Goal: Transaction & Acquisition: Book appointment/travel/reservation

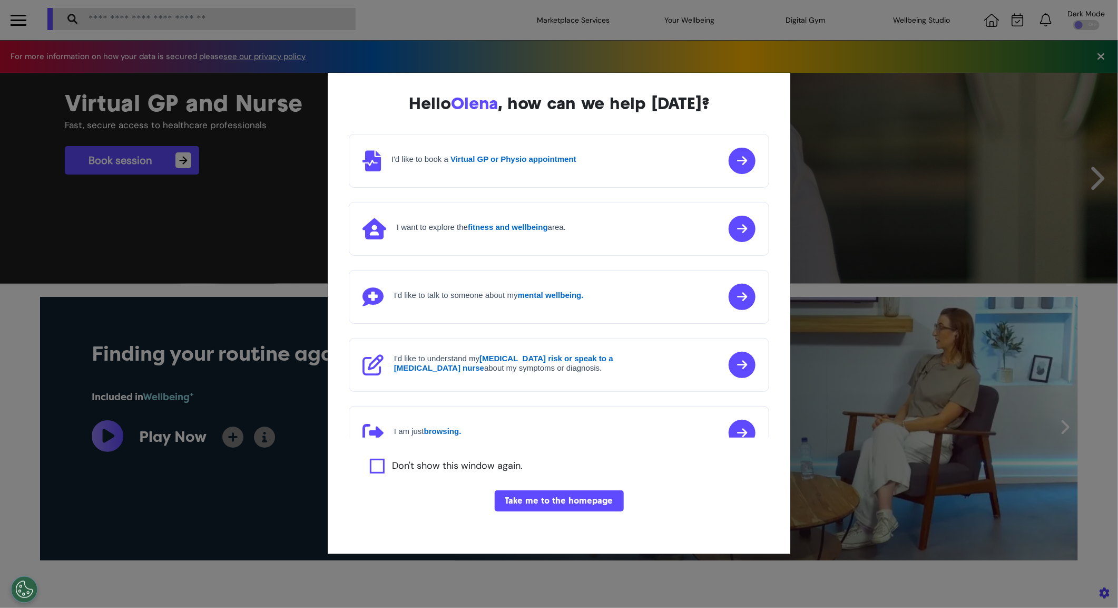
scroll to position [1, 0]
click at [831, 313] on div "Hello [PERSON_NAME] , how can we help [DATE]? I'd like to book a Virtual GP or …" at bounding box center [559, 304] width 1118 height 608
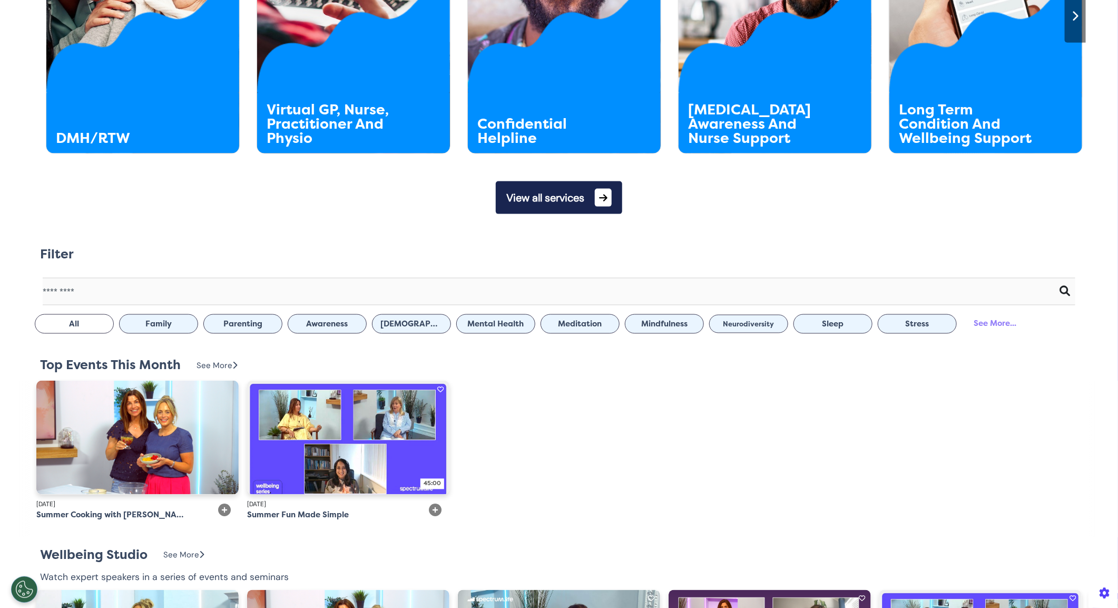
click at [594, 197] on button "View all services" at bounding box center [559, 197] width 126 height 33
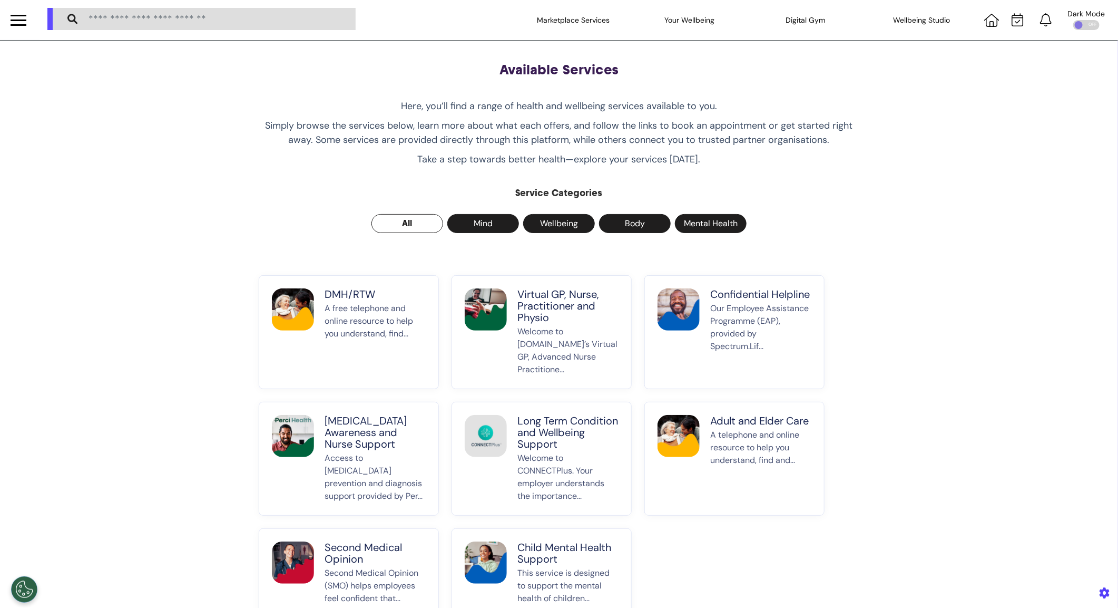
click at [343, 294] on p "DMH/RTW" at bounding box center [375, 294] width 101 height 12
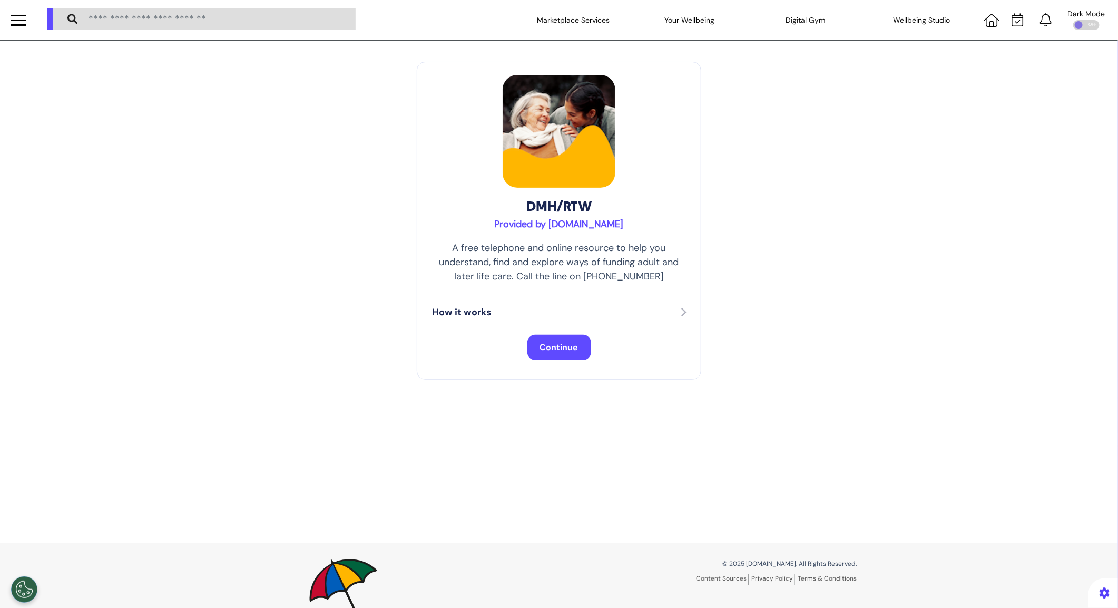
click at [563, 349] on span "Continue" at bounding box center [559, 347] width 38 height 11
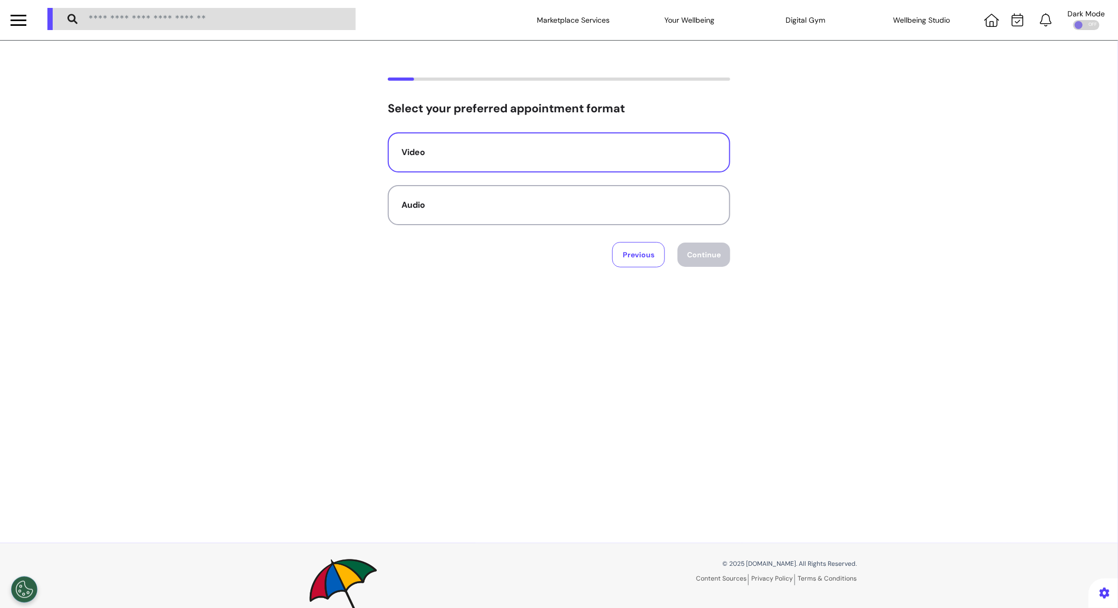
click at [515, 167] on button "Video" at bounding box center [559, 152] width 343 height 40
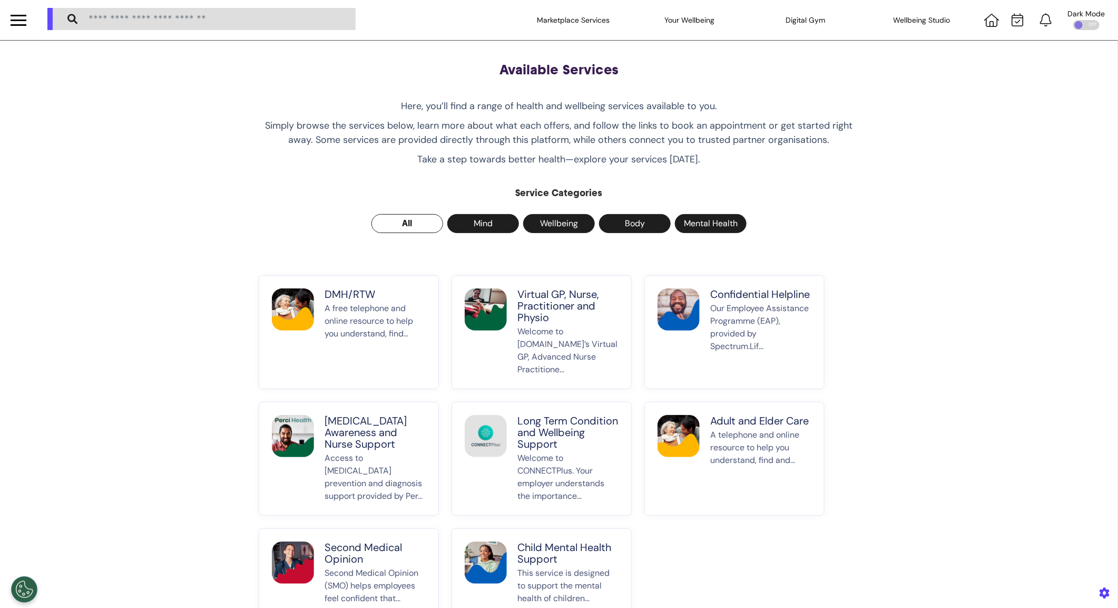
click at [585, 337] on p "Welcome to Spectrum.Life’s Virtual GP, Advanced Nurse Practitione..." at bounding box center [568, 350] width 101 height 51
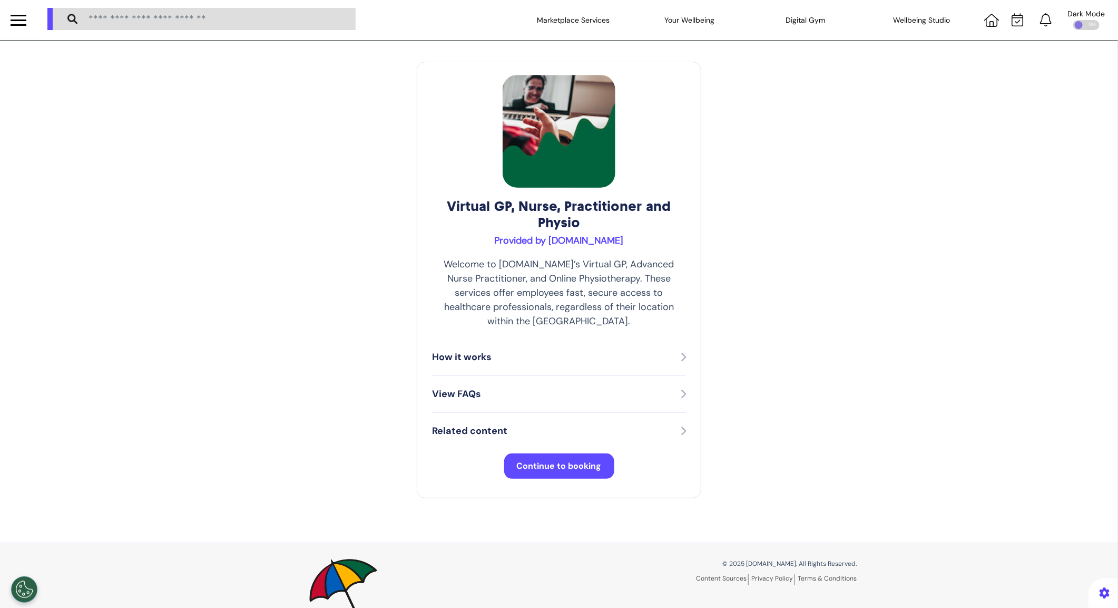
click at [417, 435] on div "Virtual GP, Nurse, Practitioner and Physio Provided by Spectrum.Life Welcome to…" at bounding box center [559, 280] width 285 height 436
click at [504, 453] on button "Continue to booking" at bounding box center [559, 465] width 110 height 25
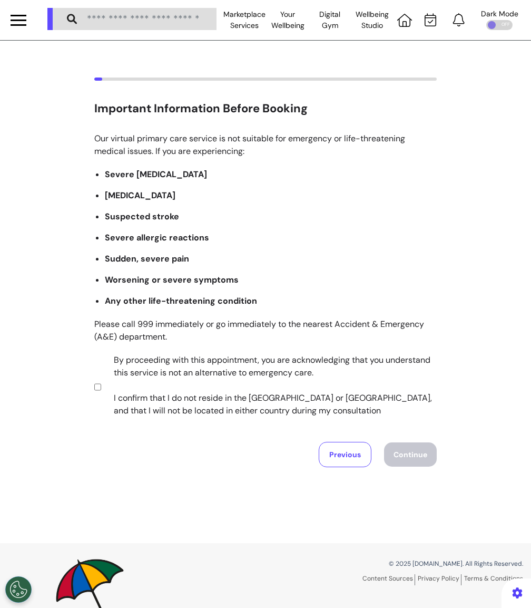
click at [202, 397] on label "By proceeding with this appointment, you are acknowledging that you understand …" at bounding box center [268, 385] width 330 height 63
click at [416, 462] on button "Continue" at bounding box center [410, 454] width 53 height 24
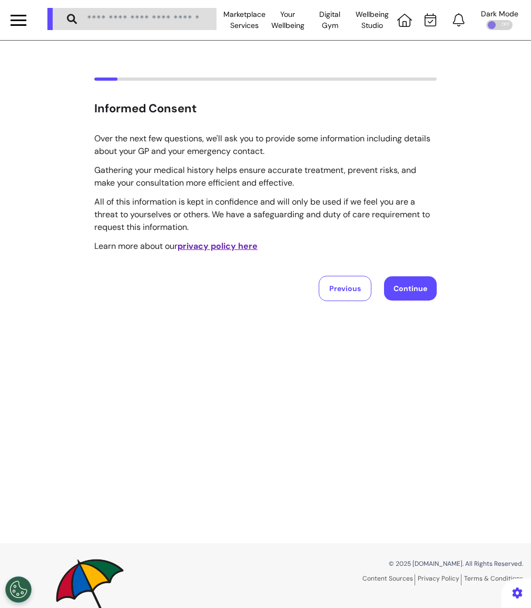
click at [422, 287] on button "Continue" at bounding box center [410, 288] width 53 height 24
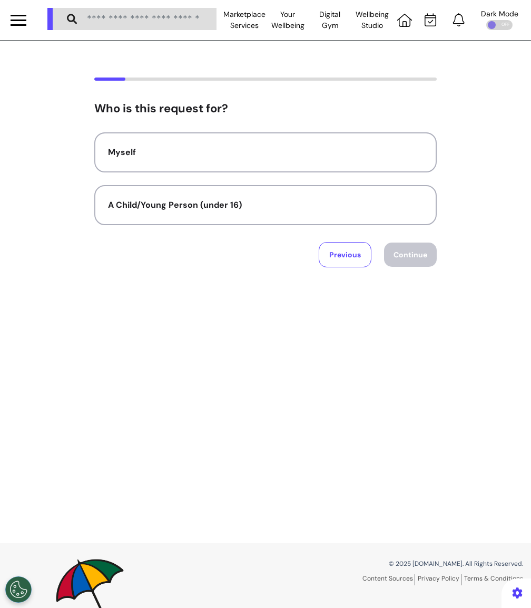
click at [184, 125] on div "Who is this request for? Myself A Child/Young Person (under 16) Previous Contin…" at bounding box center [265, 184] width 343 height 165
click at [184, 137] on button "Myself" at bounding box center [265, 152] width 343 height 40
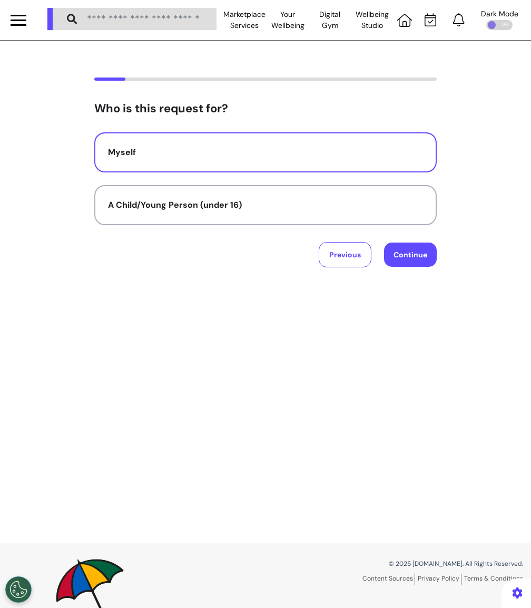
click at [410, 263] on button "Continue" at bounding box center [410, 254] width 53 height 24
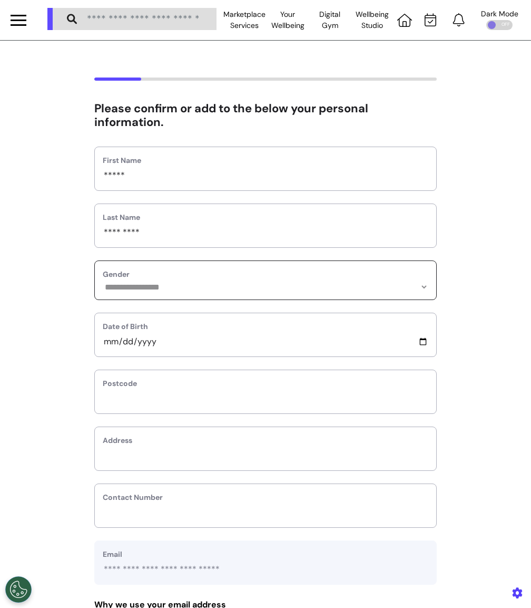
click at [131, 291] on select "**********" at bounding box center [266, 286] width 326 height 9
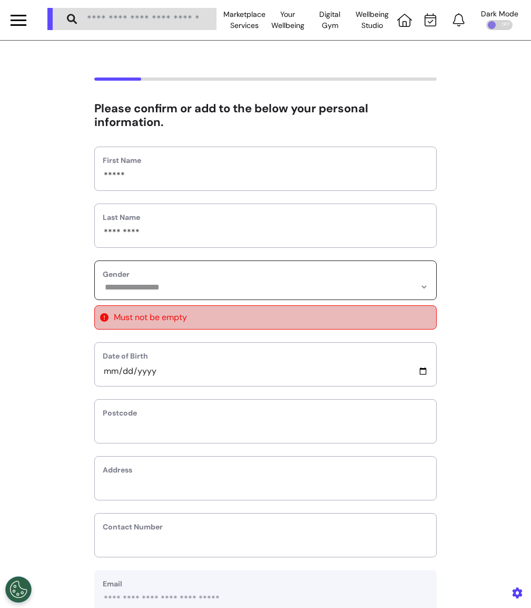
select select "******"
click at [103, 282] on select "**********" at bounding box center [266, 286] width 326 height 9
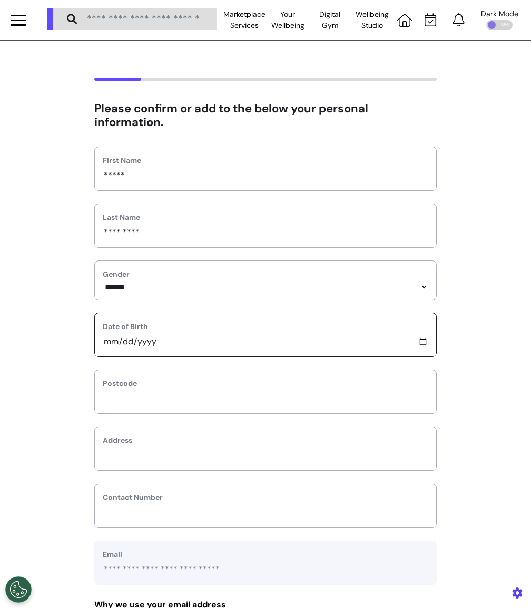
click at [108, 343] on input "date" at bounding box center [266, 342] width 326 height 14
type input "**********"
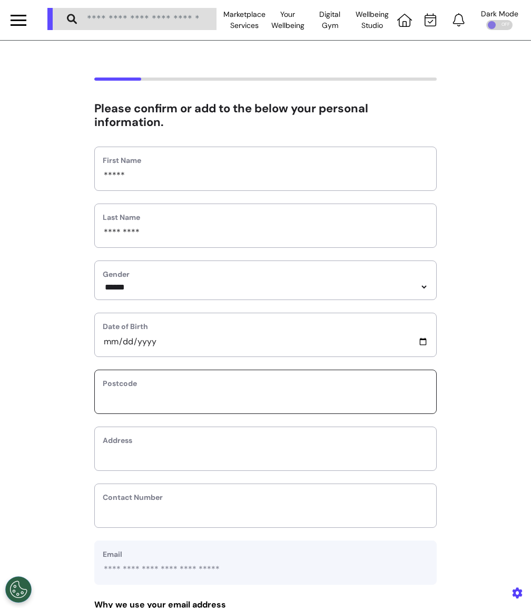
click at [143, 396] on input "text" at bounding box center [266, 399] width 326 height 14
type input "*******"
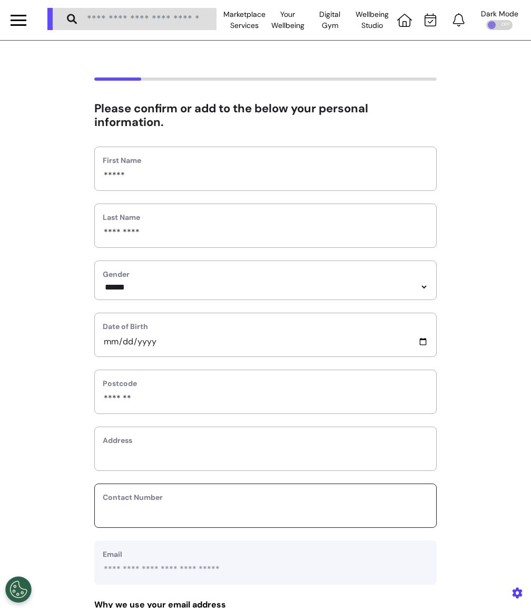
type input "**********"
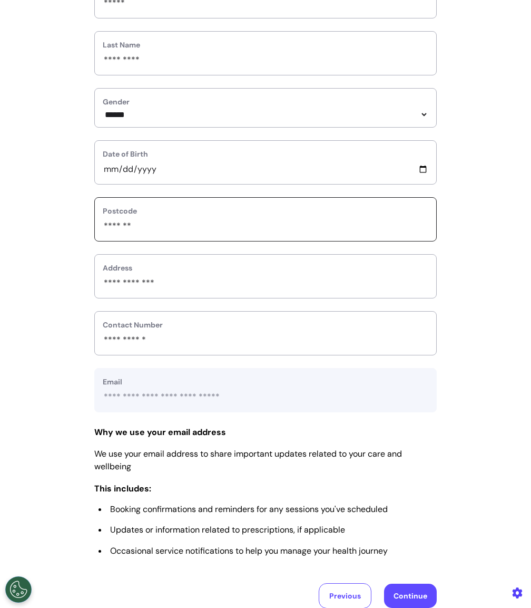
scroll to position [217, 0]
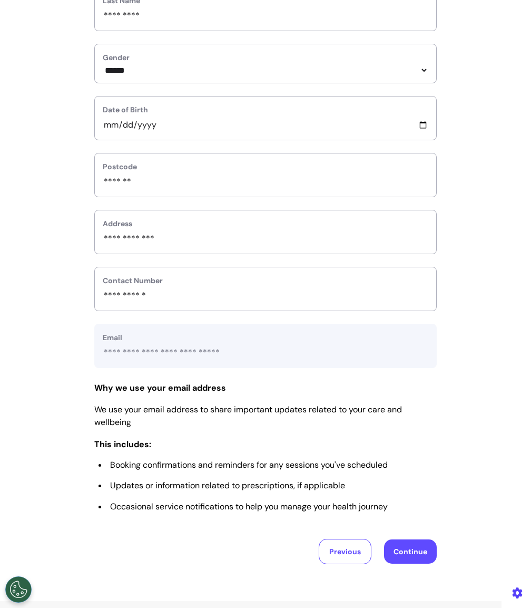
click at [407, 555] on button "Continue" at bounding box center [410, 551] width 53 height 24
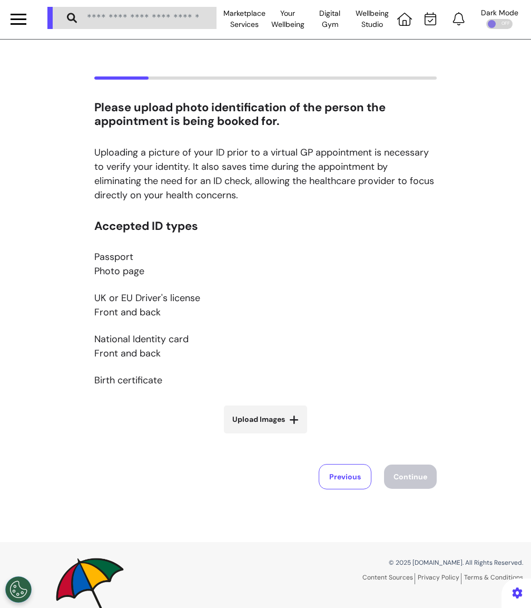
scroll to position [0, 0]
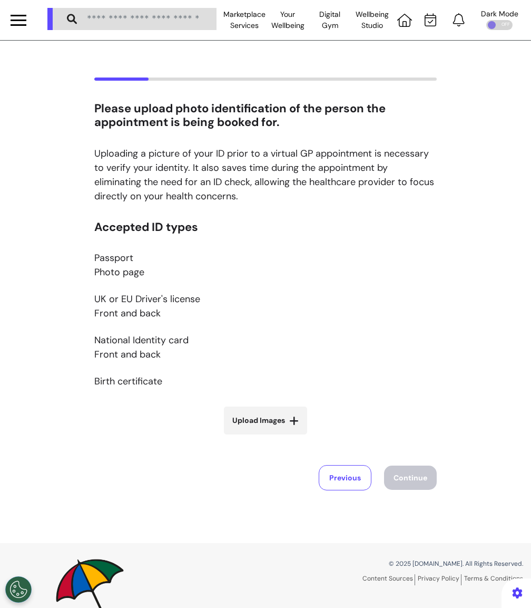
click at [262, 422] on span "Upload Images" at bounding box center [258, 420] width 53 height 11
click at [262, 437] on input "Upload Images" at bounding box center [265, 442] width 125 height 11
type input "**********"
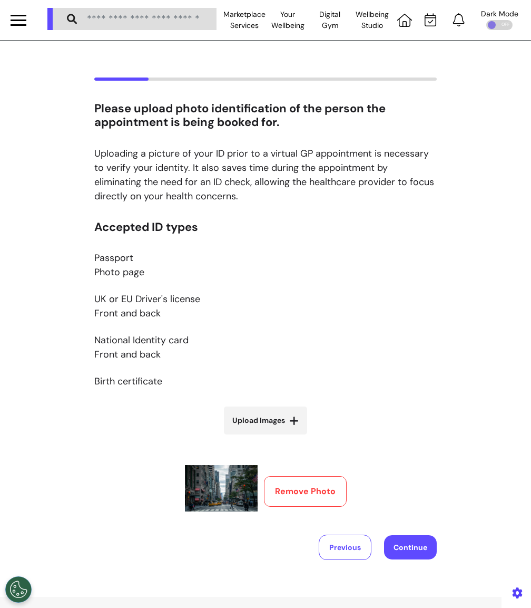
click at [413, 539] on button "Continue" at bounding box center [410, 547] width 53 height 24
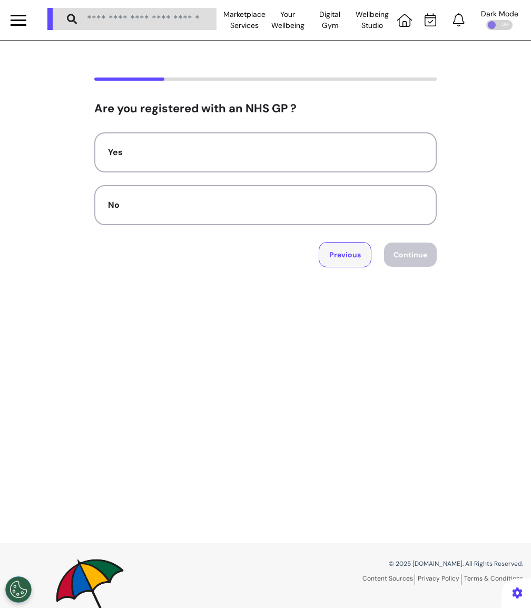
click at [340, 258] on button "Previous" at bounding box center [345, 254] width 53 height 25
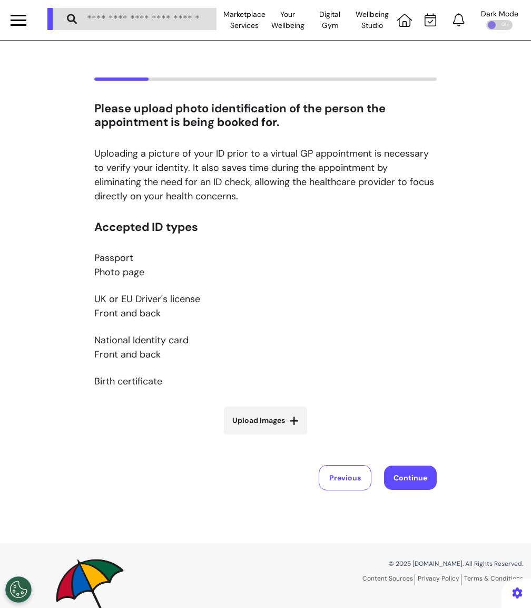
click at [255, 413] on label "Upload Images" at bounding box center [265, 420] width 83 height 28
click at [255, 437] on input "Upload Images" at bounding box center [265, 442] width 125 height 11
type input "**********"
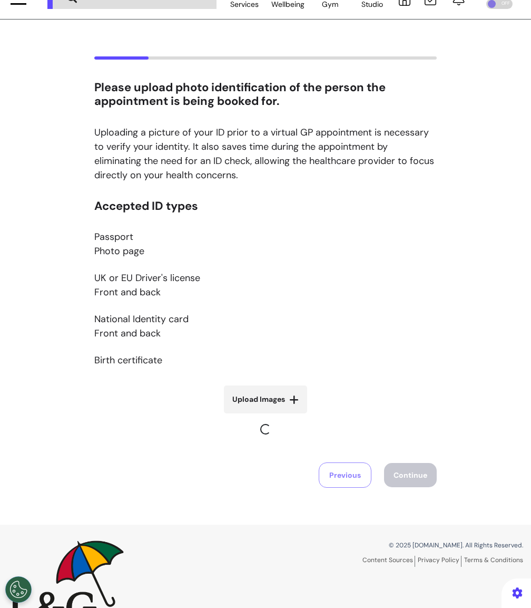
scroll to position [51, 0]
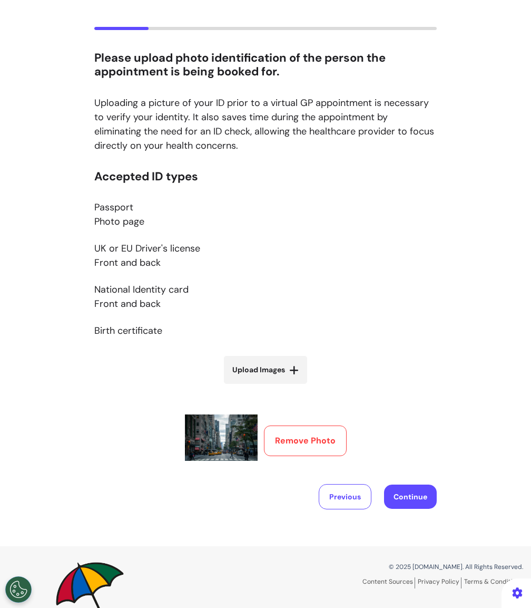
click at [406, 494] on button "Continue" at bounding box center [410, 496] width 53 height 24
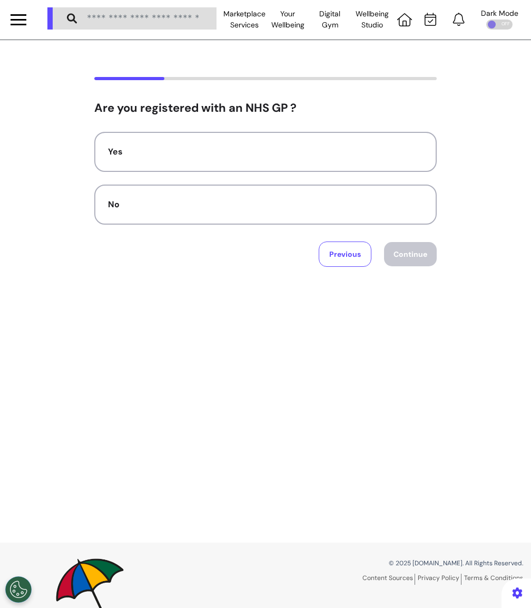
scroll to position [0, 0]
click at [345, 250] on button "Previous" at bounding box center [345, 254] width 53 height 25
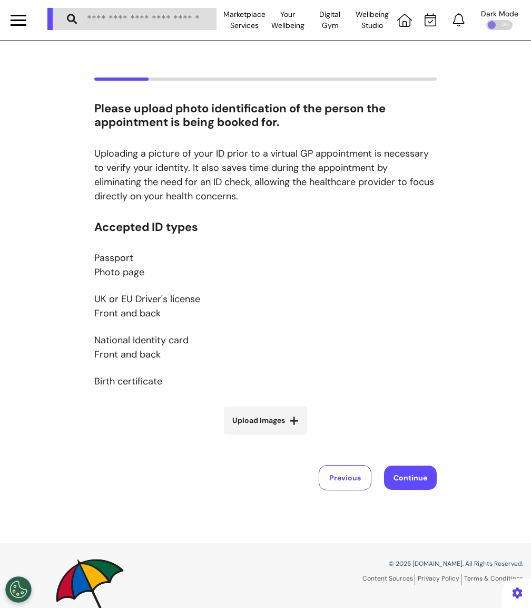
click at [262, 430] on label "Upload Images" at bounding box center [265, 420] width 83 height 28
click at [262, 437] on input "Upload Images" at bounding box center [265, 442] width 125 height 11
type input "**********"
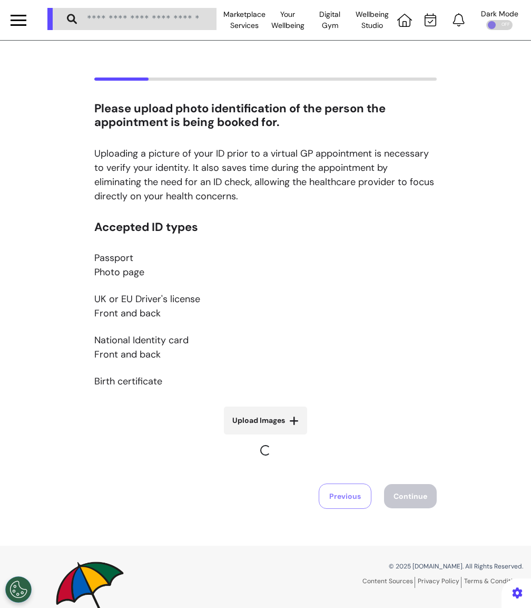
scroll to position [51, 0]
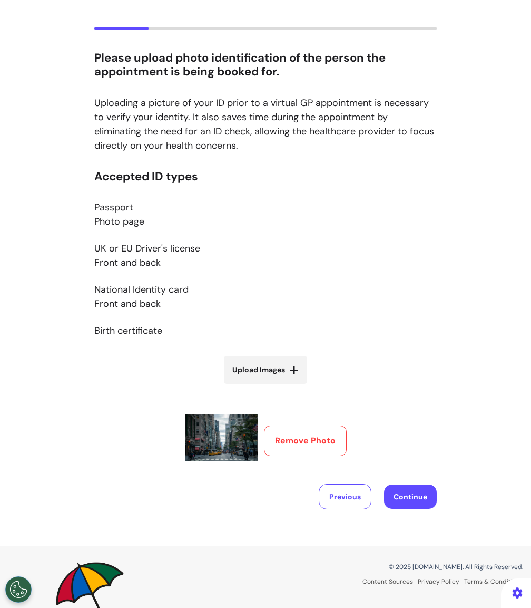
click at [315, 436] on button "Remove Photo" at bounding box center [305, 440] width 83 height 31
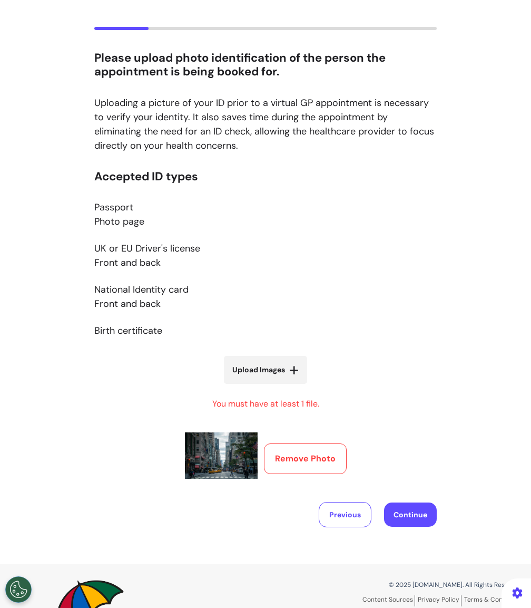
click at [277, 377] on label "Upload Images" at bounding box center [265, 370] width 83 height 28
click at [277, 386] on input "Upload Images" at bounding box center [265, 391] width 125 height 11
type input "**********"
click at [239, 359] on label "Upload Images" at bounding box center [265, 370] width 83 height 28
click at [239, 386] on input "Upload Images" at bounding box center [265, 391] width 125 height 11
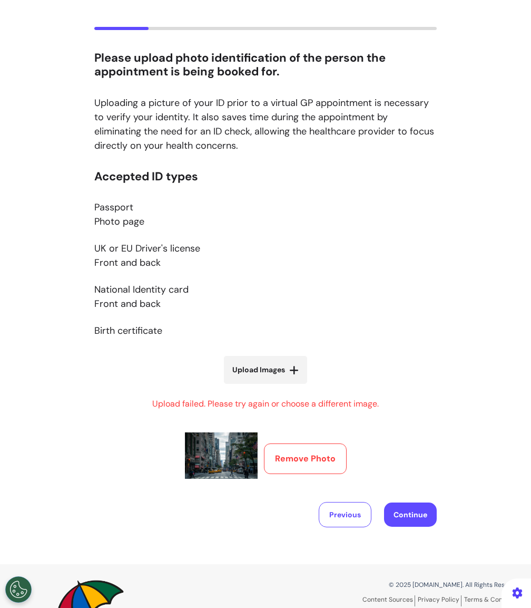
type input "**********"
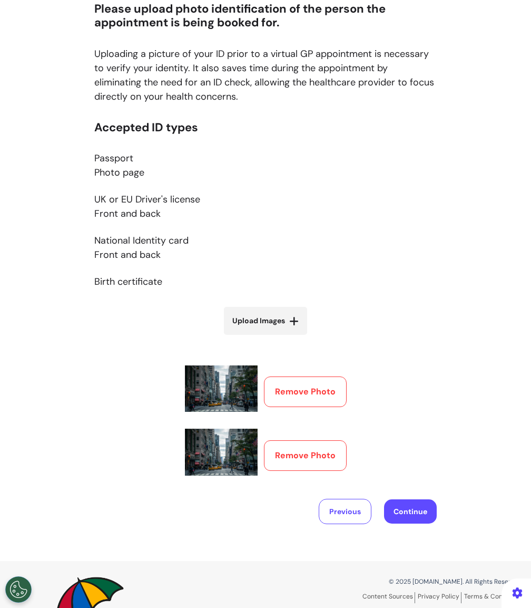
scroll to position [101, 0]
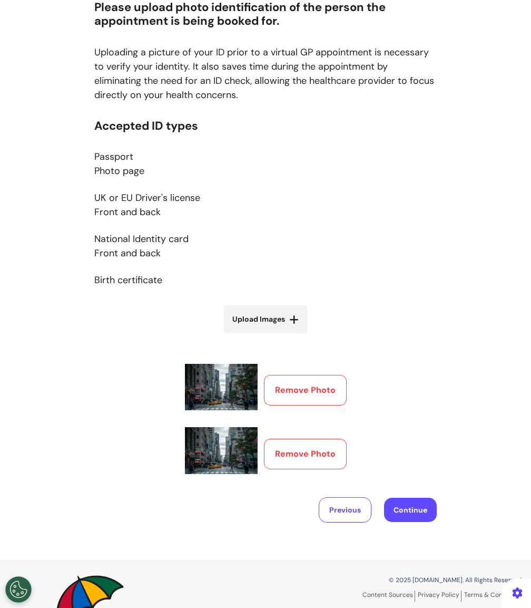
click at [307, 395] on button "Remove Photo" at bounding box center [305, 390] width 83 height 31
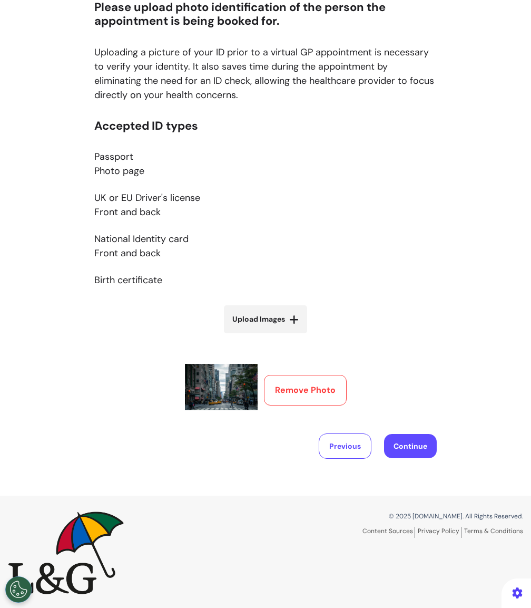
click at [294, 384] on button "Remove Photo" at bounding box center [305, 390] width 83 height 31
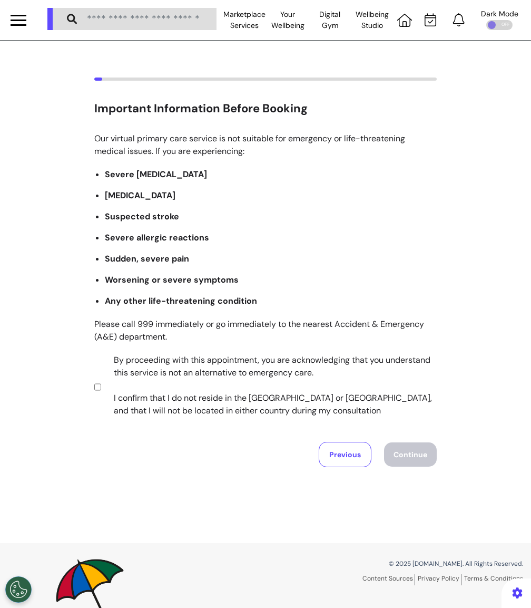
click at [226, 369] on label "By proceeding with this appointment, you are acknowledging that you understand …" at bounding box center [268, 385] width 330 height 63
click at [402, 458] on button "Continue" at bounding box center [410, 454] width 53 height 24
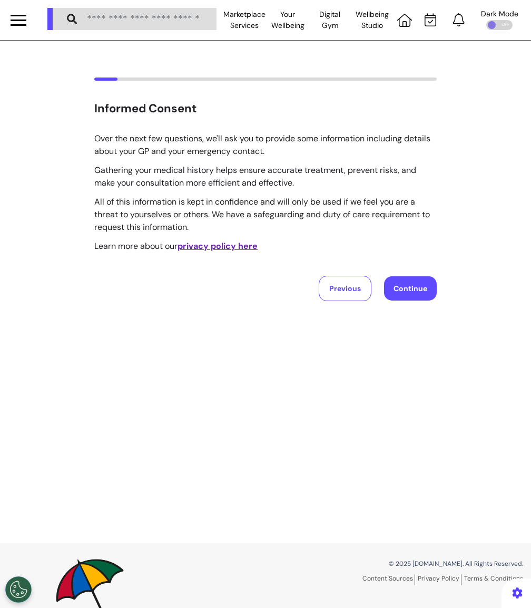
click at [408, 292] on button "Continue" at bounding box center [410, 288] width 53 height 24
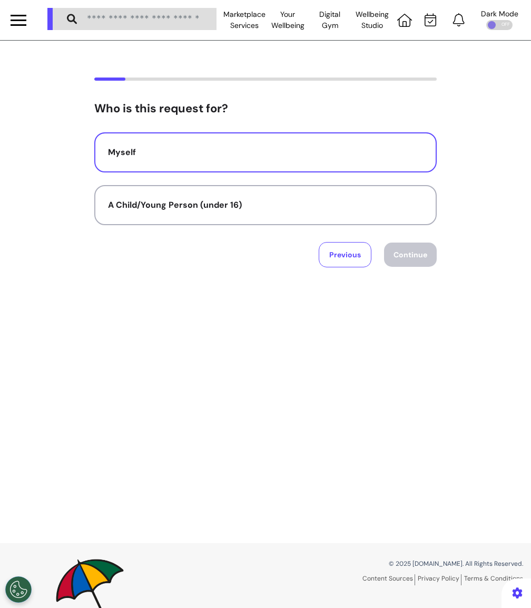
click at [328, 155] on div "Myself" at bounding box center [265, 152] width 315 height 13
click at [413, 260] on button "Continue" at bounding box center [410, 254] width 53 height 24
select select "******"
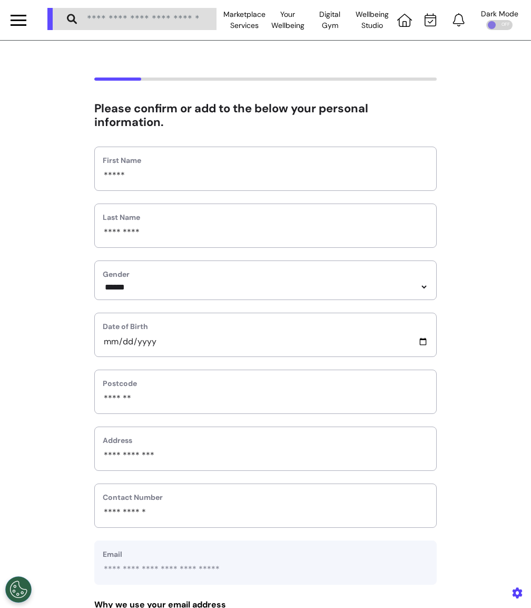
scroll to position [324, 0]
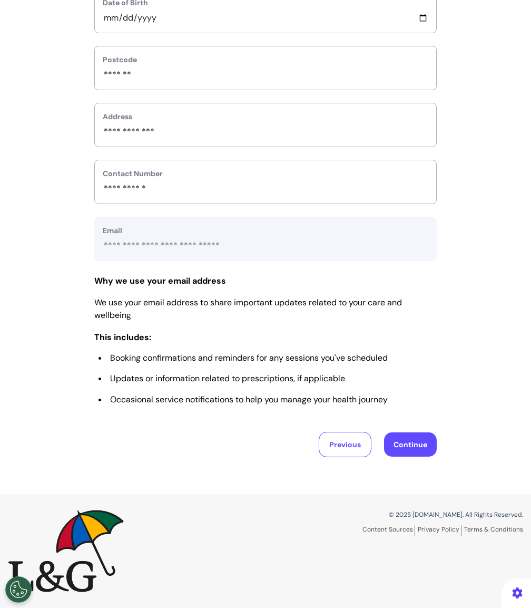
click at [402, 446] on button "Continue" at bounding box center [410, 444] width 53 height 24
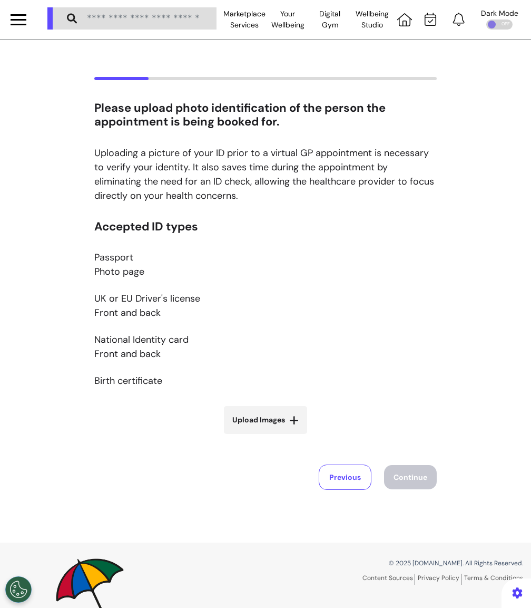
scroll to position [0, 0]
click at [287, 418] on label "Upload Images" at bounding box center [265, 420] width 83 height 28
click at [287, 437] on input "Upload Images" at bounding box center [265, 442] width 125 height 11
type input "**********"
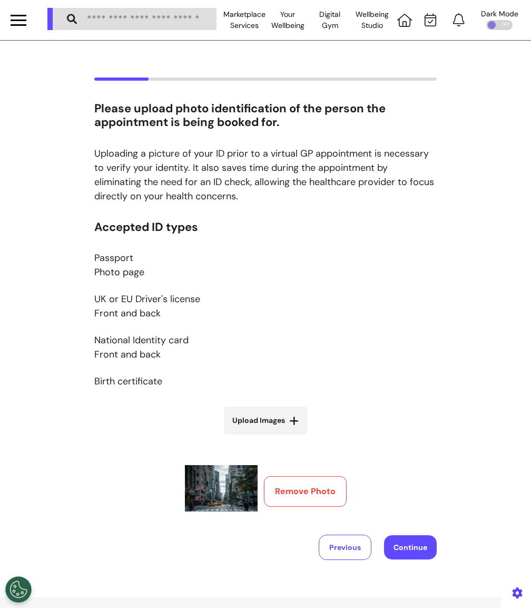
click at [321, 489] on button "Remove Photo" at bounding box center [305, 491] width 83 height 31
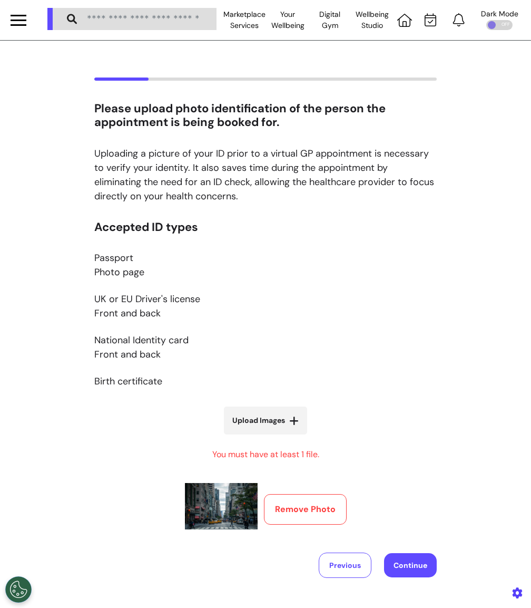
scroll to position [73, 0]
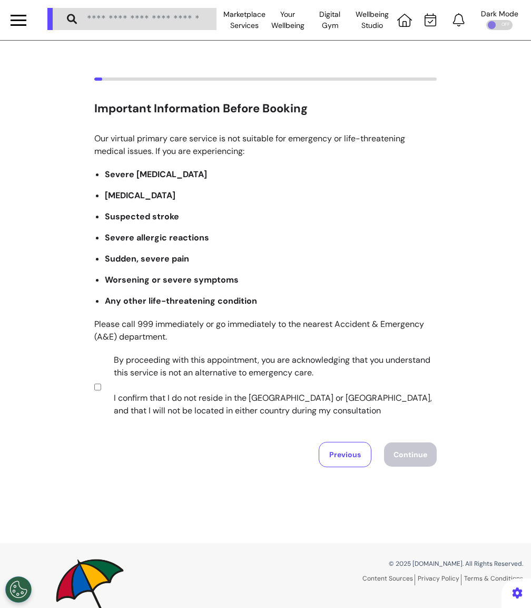
click at [144, 379] on label "By proceeding with this appointment, you are acknowledging that you understand …" at bounding box center [268, 385] width 330 height 63
click at [422, 455] on button "Continue" at bounding box center [410, 454] width 53 height 24
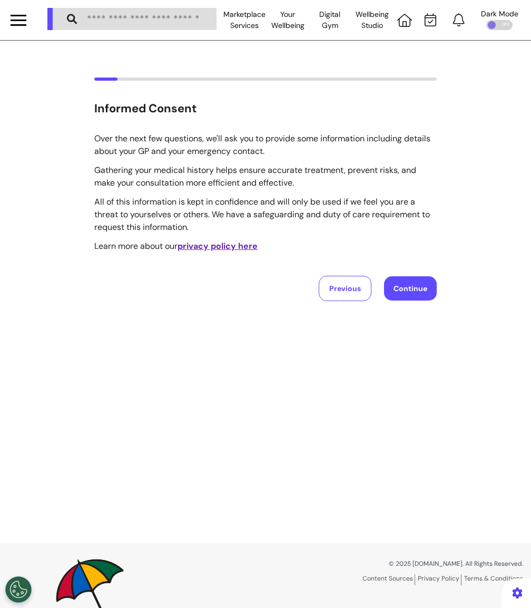
click at [415, 284] on button "Continue" at bounding box center [410, 288] width 53 height 24
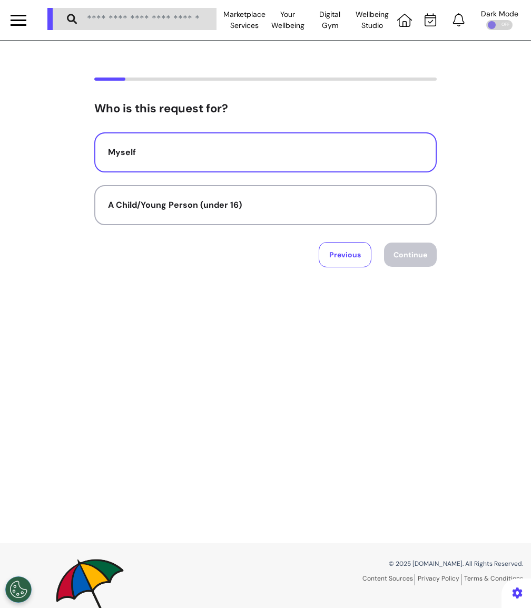
click at [347, 156] on div "Myself" at bounding box center [265, 152] width 315 height 13
click at [400, 247] on button "Continue" at bounding box center [410, 254] width 53 height 24
select select "******"
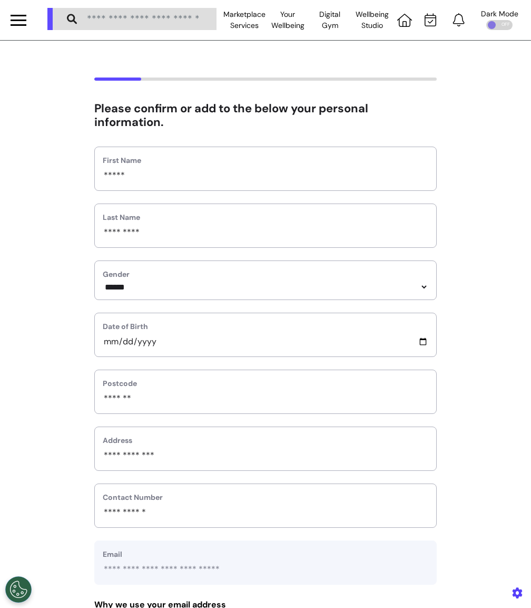
scroll to position [324, 0]
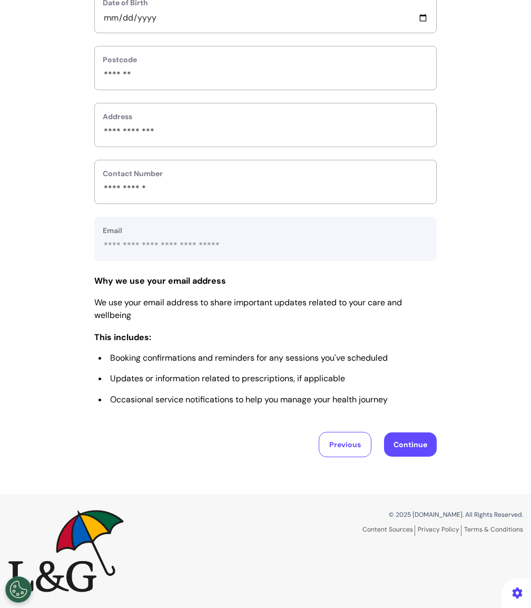
click at [416, 442] on button "Continue" at bounding box center [410, 444] width 53 height 24
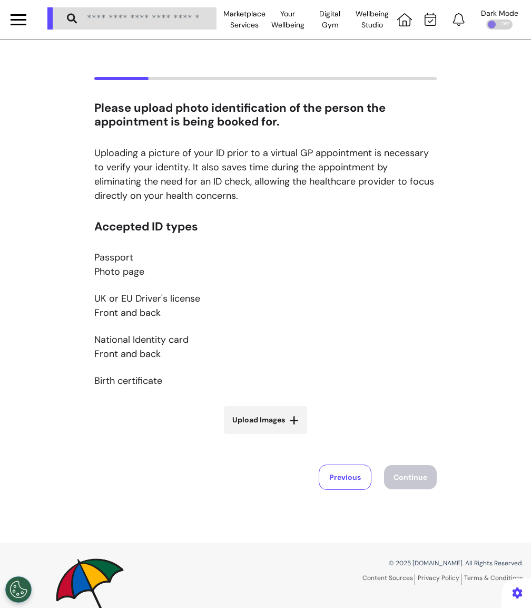
scroll to position [0, 0]
click at [270, 431] on label "Upload Images" at bounding box center [265, 420] width 83 height 28
click at [270, 437] on input "Upload Images" at bounding box center [265, 442] width 125 height 11
type input "**********"
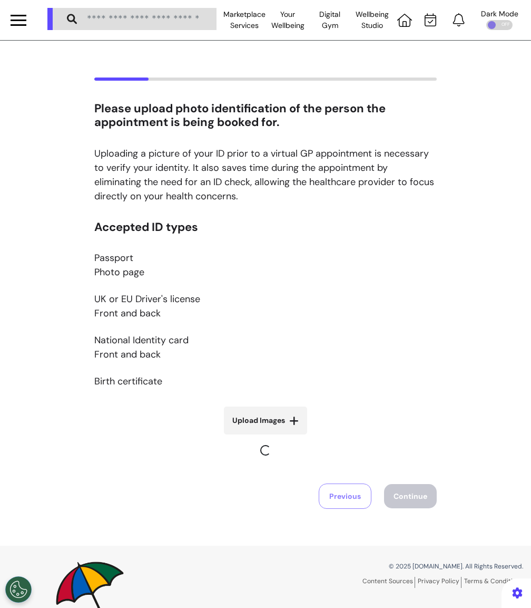
scroll to position [40, 0]
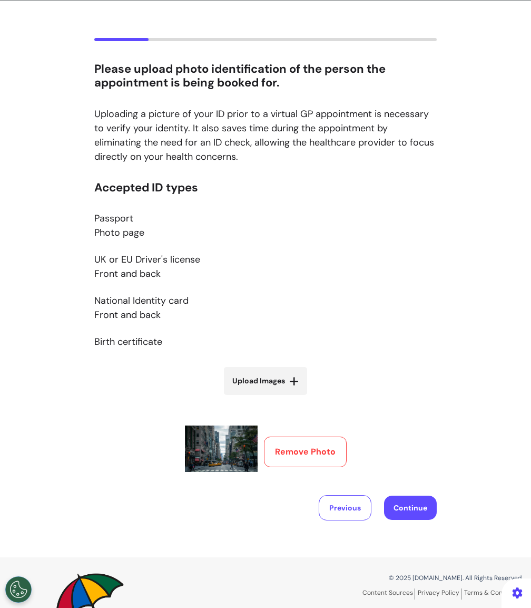
click at [321, 440] on button "Remove Photo" at bounding box center [305, 451] width 83 height 31
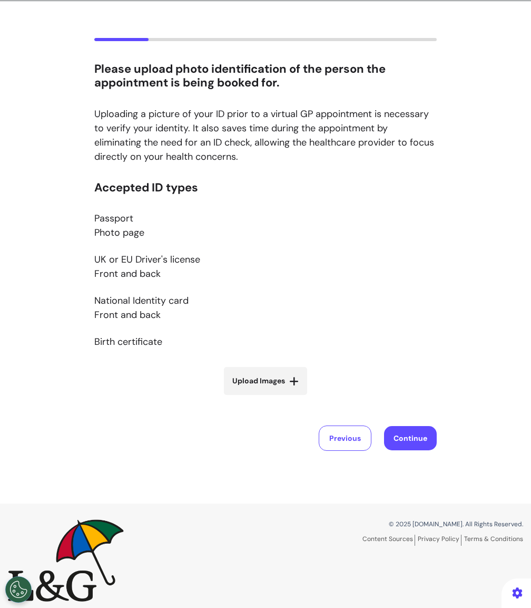
click at [242, 376] on span "Upload Images" at bounding box center [258, 380] width 53 height 11
click at [242, 397] on input "Upload Images" at bounding box center [265, 402] width 125 height 11
type input "**********"
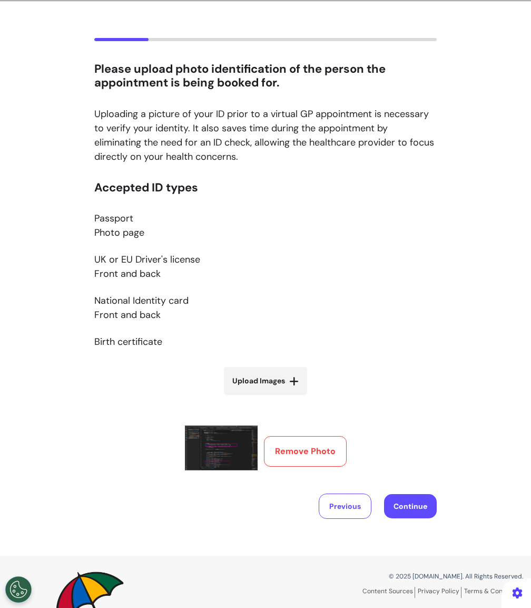
click at [409, 504] on button "Continue" at bounding box center [410, 506] width 53 height 24
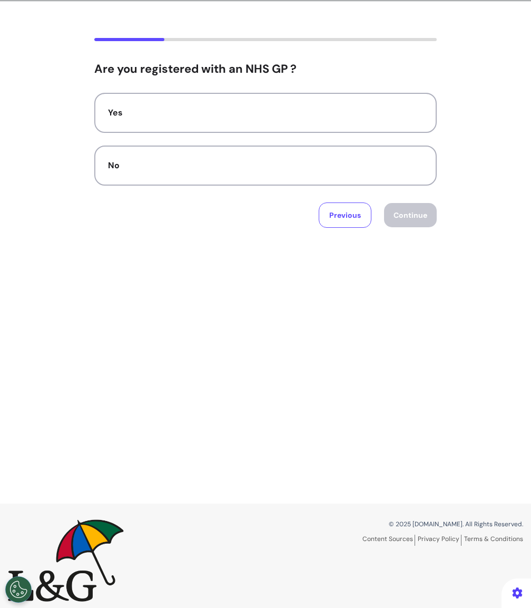
scroll to position [0, 0]
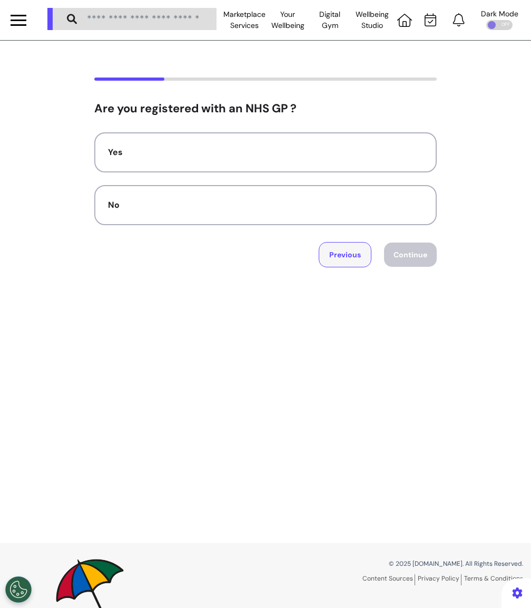
click at [352, 250] on button "Previous" at bounding box center [345, 254] width 53 height 25
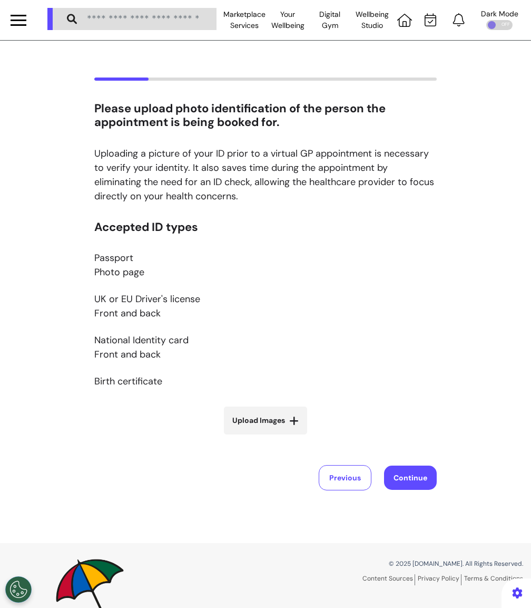
click at [373, 469] on div "Previous Continue" at bounding box center [265, 477] width 343 height 25
click at [354, 477] on button "Previous" at bounding box center [345, 477] width 53 height 25
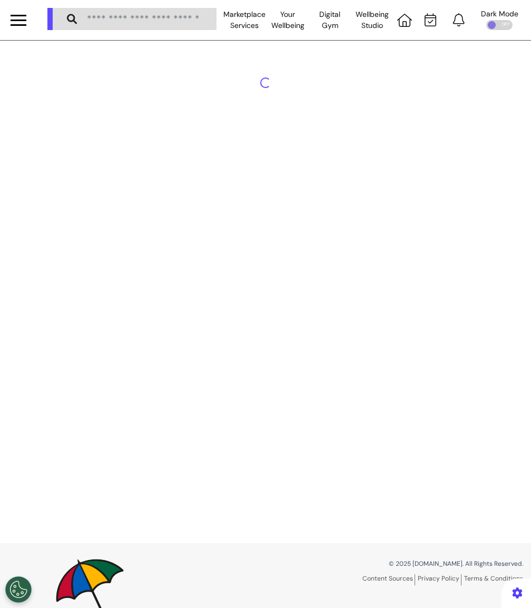
select select "******"
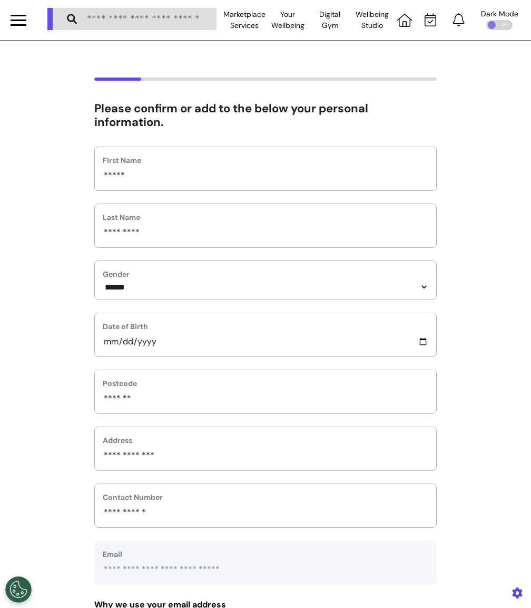
scroll to position [324, 0]
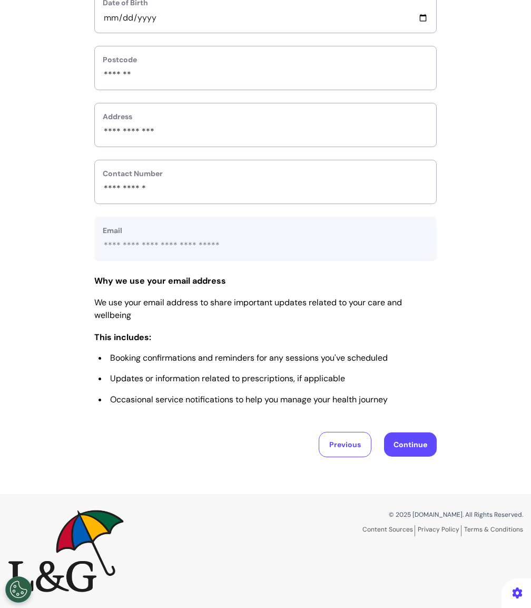
click at [418, 444] on button "Continue" at bounding box center [410, 444] width 53 height 24
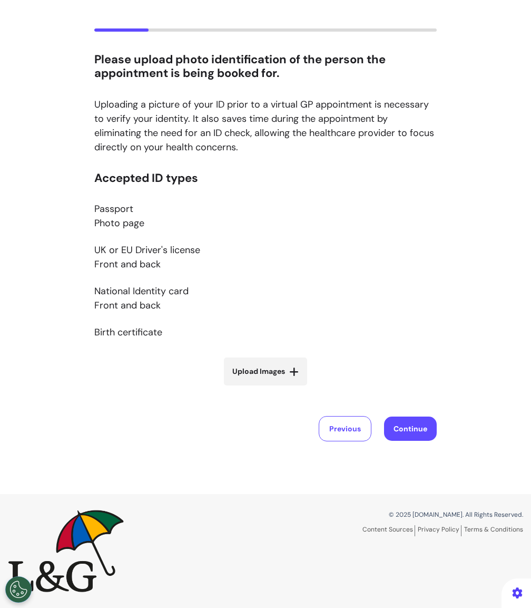
scroll to position [49, 0]
click at [278, 375] on span "Upload Images" at bounding box center [258, 371] width 53 height 11
click at [278, 388] on input "Upload Images" at bounding box center [265, 393] width 125 height 11
type input "**********"
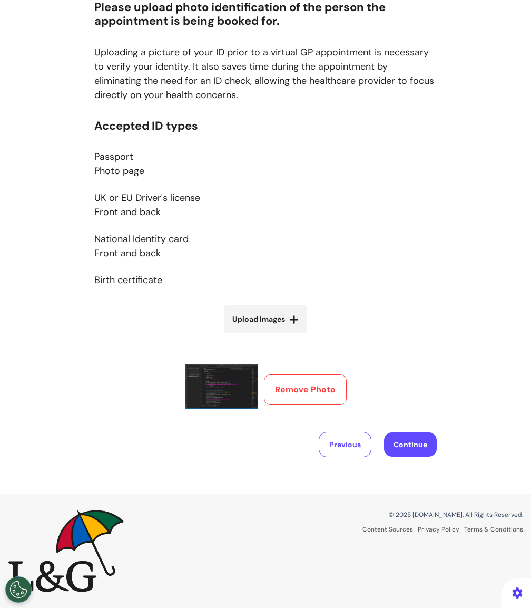
scroll to position [100, 0]
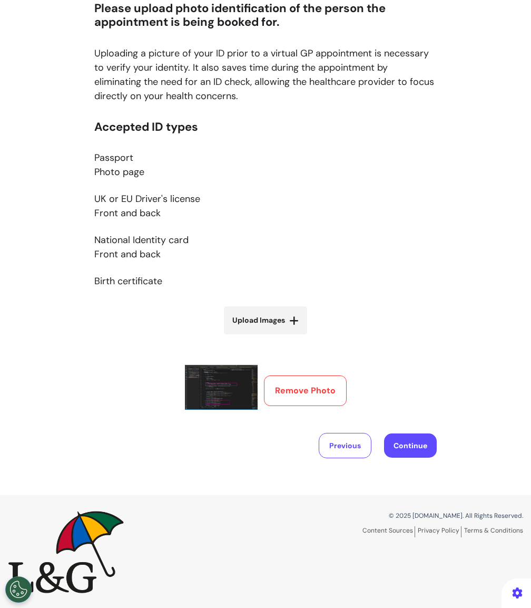
click at [279, 316] on span "Upload Images" at bounding box center [258, 320] width 53 height 11
click at [279, 337] on input "Upload Images" at bounding box center [265, 342] width 125 height 11
type input "**********"
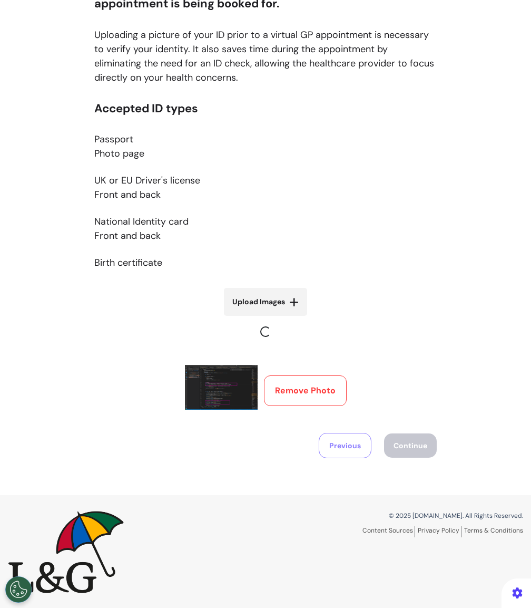
scroll to position [118, 0]
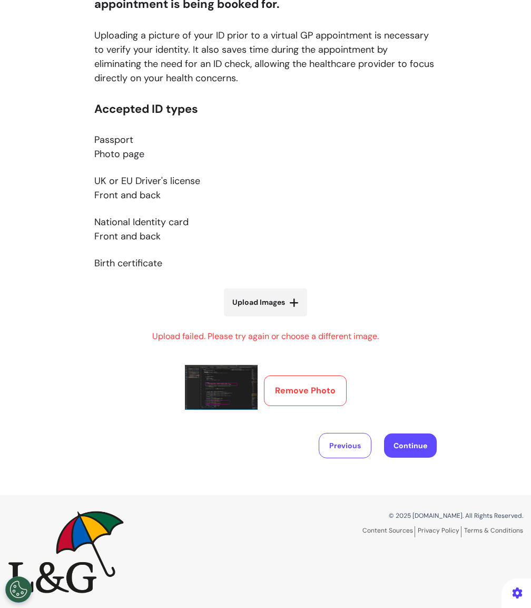
click at [271, 304] on span "Upload Images" at bounding box center [258, 302] width 53 height 11
click at [271, 319] on input "Upload Images" at bounding box center [265, 324] width 125 height 11
click at [271, 308] on label "Upload Images" at bounding box center [265, 302] width 83 height 28
click at [271, 319] on input "Upload Images" at bounding box center [265, 324] width 125 height 11
type input "**********"
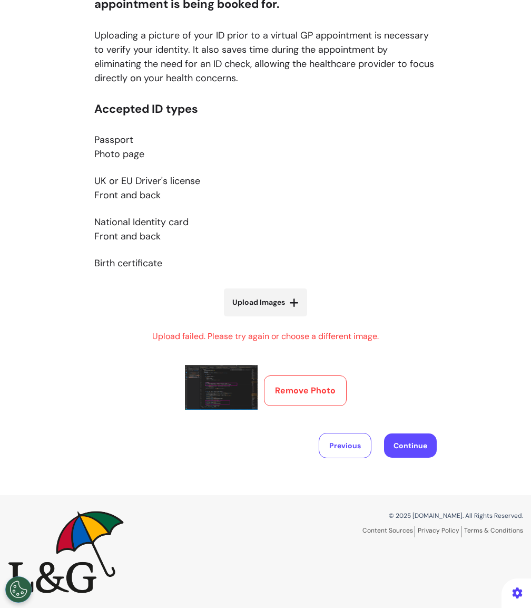
click at [280, 300] on span "Upload Images" at bounding box center [258, 302] width 53 height 11
click at [280, 319] on input "Upload Images" at bounding box center [265, 324] width 125 height 11
click at [278, 307] on span "Upload Images" at bounding box center [258, 302] width 53 height 11
click at [278, 319] on input "Upload Images" at bounding box center [265, 324] width 125 height 11
type input "**********"
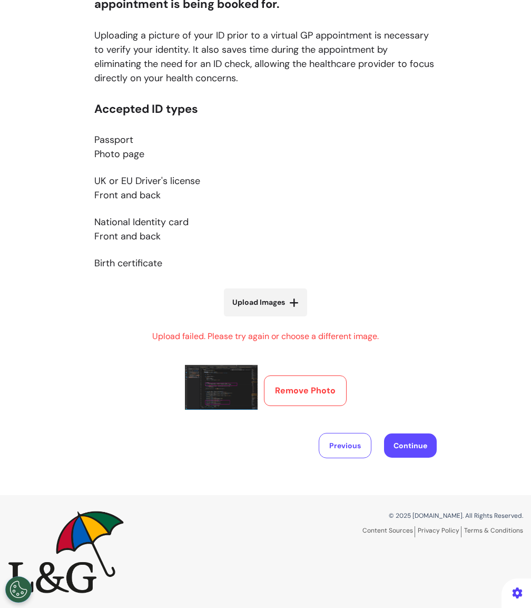
click at [268, 305] on span "Upload Images" at bounding box center [258, 302] width 53 height 11
click at [268, 319] on input "Upload Images" at bounding box center [265, 324] width 125 height 11
type input "**********"
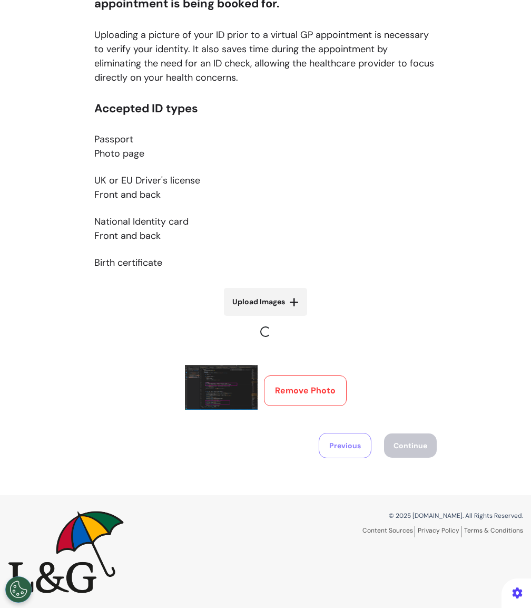
scroll to position [199, 0]
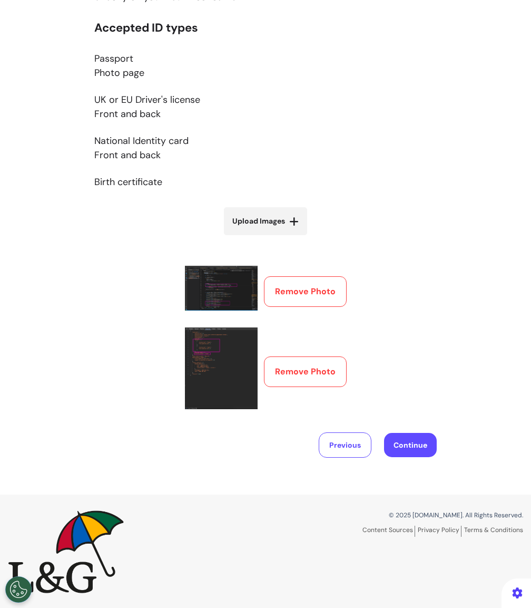
click at [284, 235] on div "Accepted ID types Passport Photo page UK or EU Driver's license Front and back …" at bounding box center [265, 218] width 343 height 395
click at [281, 224] on span "Upload Images" at bounding box center [258, 221] width 53 height 11
click at [281, 238] on input "Upload Images" at bounding box center [265, 243] width 125 height 11
type input "**********"
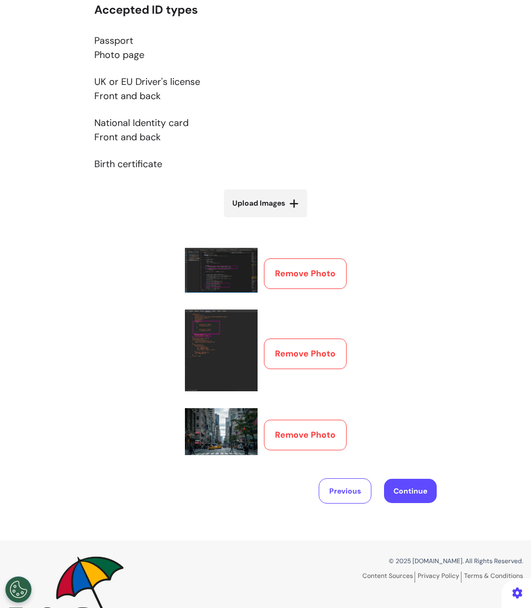
scroll to position [262, 0]
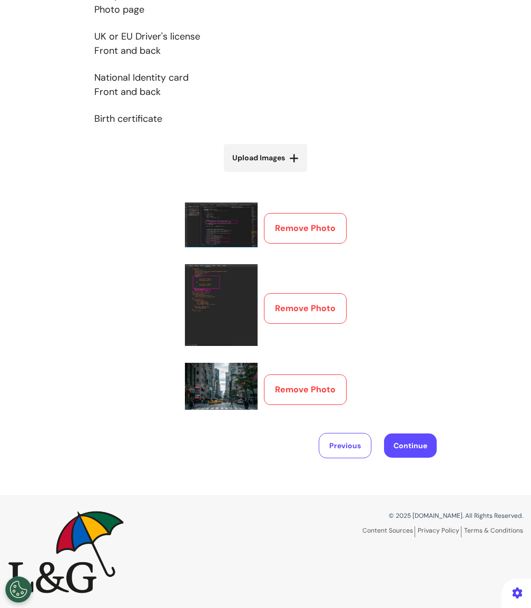
click at [367, 278] on div "Accepted ID types Passport Photo page UK or EU Driver's license Front and back …" at bounding box center [265, 187] width 343 height 458
click at [294, 159] on icon at bounding box center [293, 158] width 9 height 11
click at [294, 174] on input "Upload Images" at bounding box center [265, 179] width 125 height 11
type input "**********"
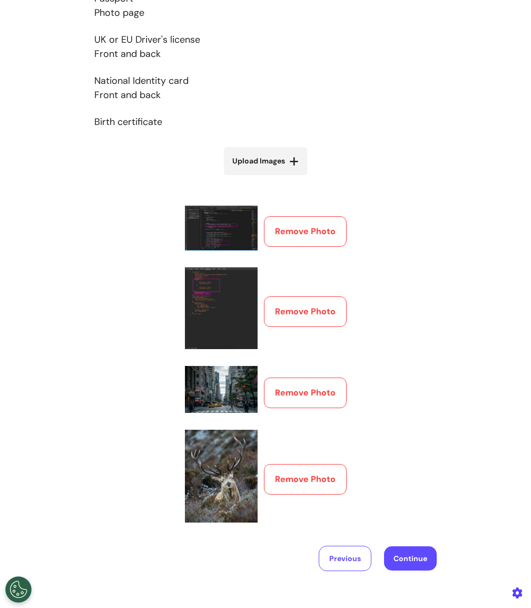
scroll to position [243, 0]
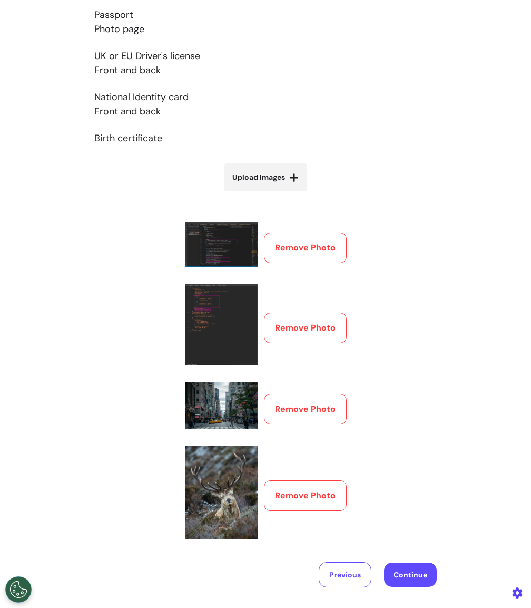
click at [268, 181] on span "Upload Images" at bounding box center [258, 177] width 53 height 11
click at [268, 194] on input "Upload Images" at bounding box center [265, 199] width 125 height 11
type input "**********"
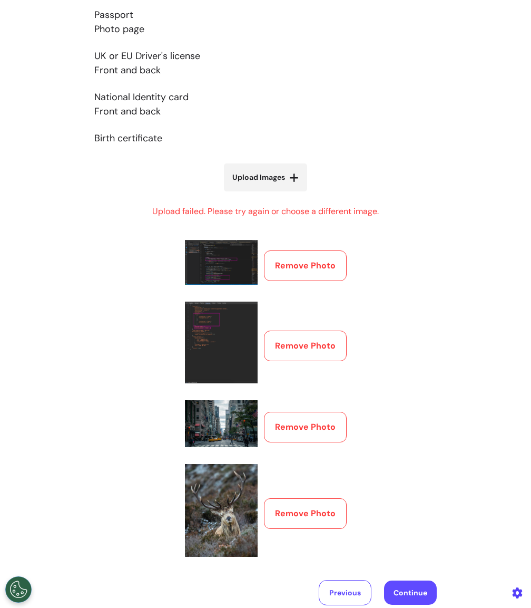
click at [411, 588] on button "Continue" at bounding box center [410, 592] width 53 height 24
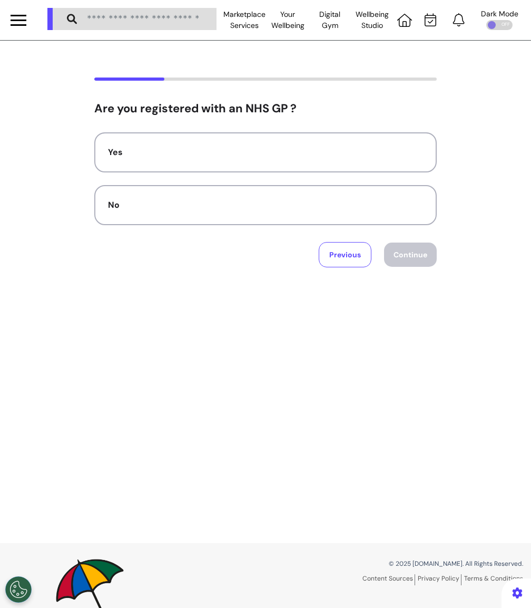
scroll to position [0, 0]
click at [329, 258] on button "Previous" at bounding box center [345, 254] width 53 height 25
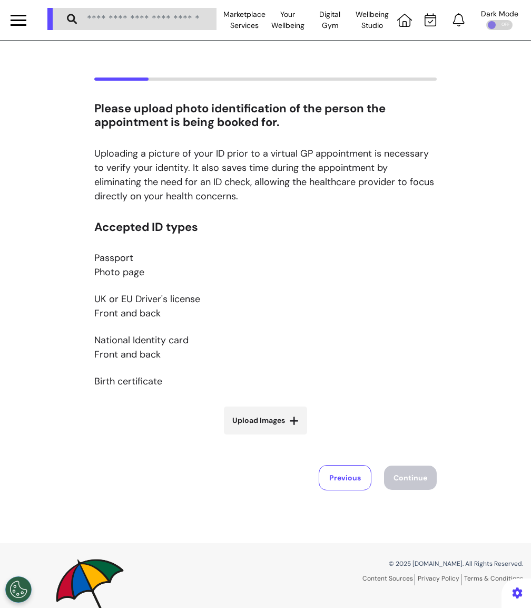
scroll to position [49, 0]
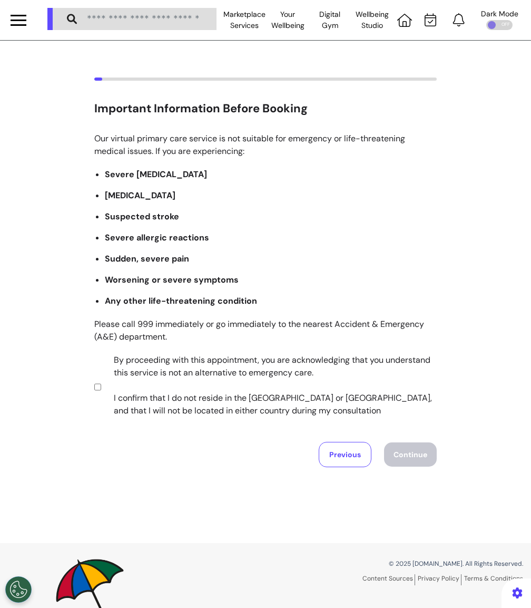
click at [202, 374] on label "By proceeding with this appointment, you are acknowledging that you understand …" at bounding box center [268, 385] width 330 height 63
click at [424, 451] on button "Continue" at bounding box center [410, 454] width 53 height 24
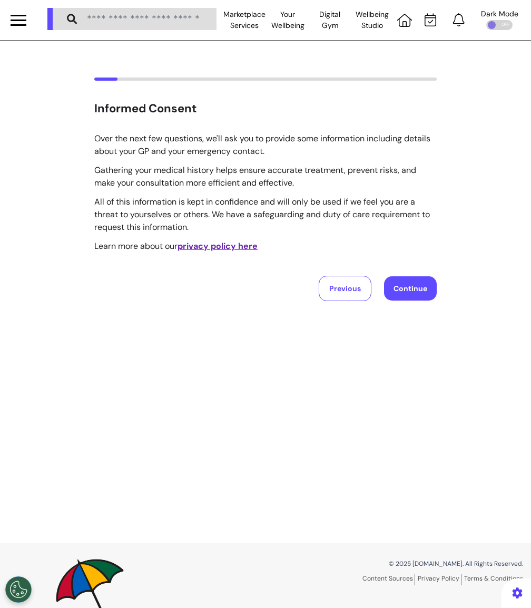
click at [409, 285] on button "Continue" at bounding box center [410, 288] width 53 height 24
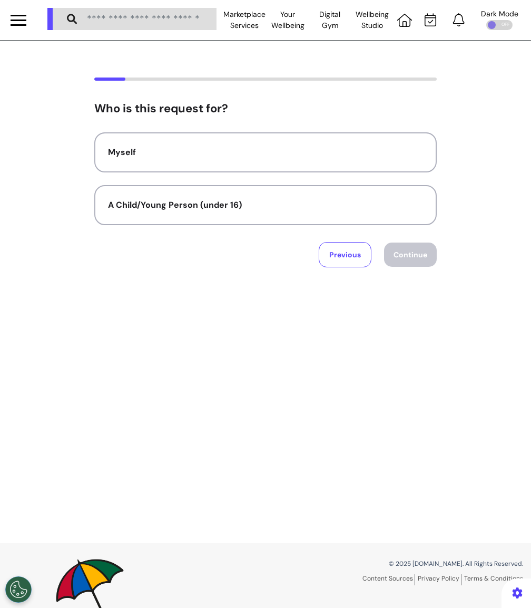
click at [335, 126] on div "Who is this request for? Myself A Child/Young Person (under 16) Previous Contin…" at bounding box center [265, 184] width 343 height 165
click at [335, 139] on button "Myself" at bounding box center [265, 152] width 343 height 40
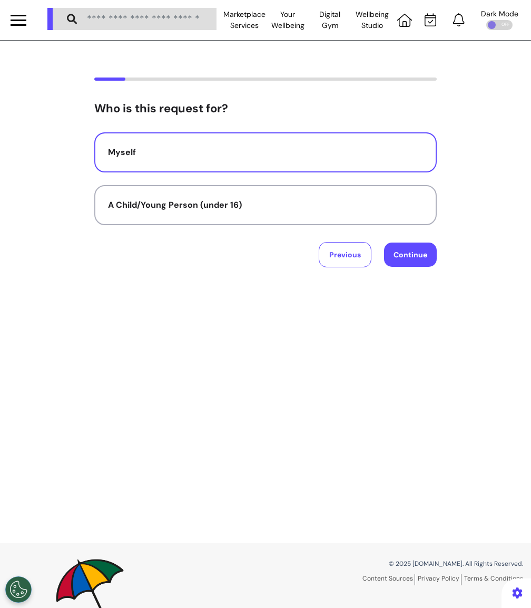
click at [402, 250] on button "Continue" at bounding box center [410, 254] width 53 height 24
select select "******"
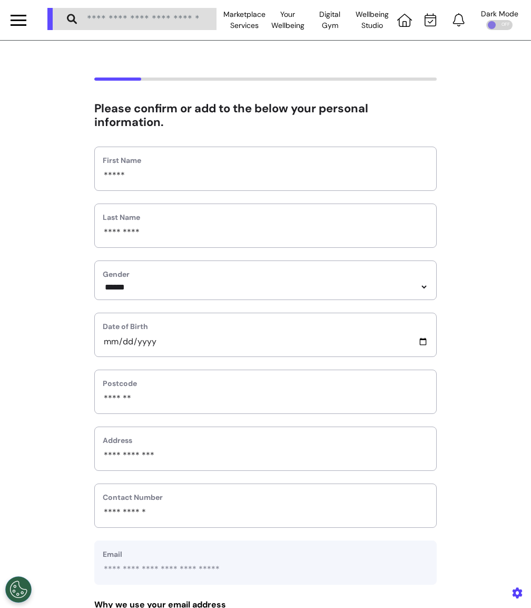
scroll to position [324, 0]
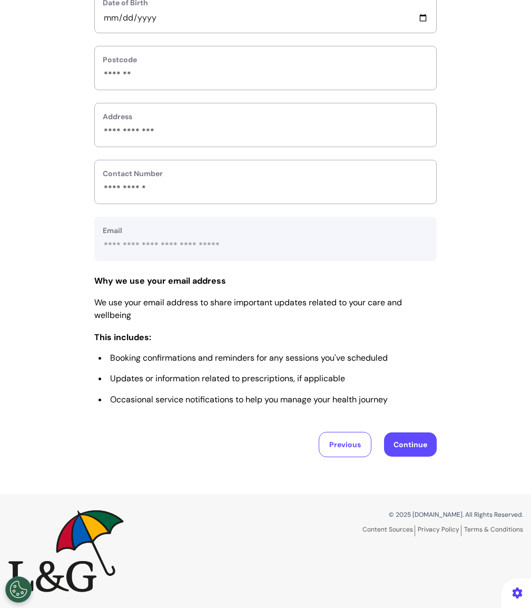
click at [411, 445] on button "Continue" at bounding box center [410, 444] width 53 height 24
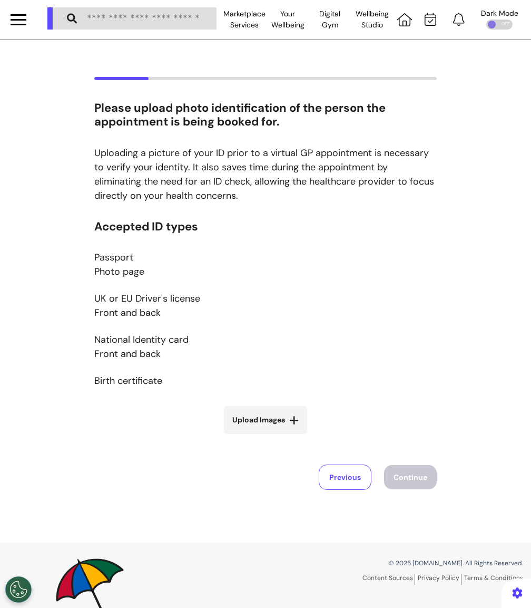
scroll to position [0, 0]
click at [272, 425] on span "Upload Images" at bounding box center [258, 420] width 53 height 11
click at [272, 437] on input "Upload Images" at bounding box center [265, 442] width 125 height 11
type input "**********"
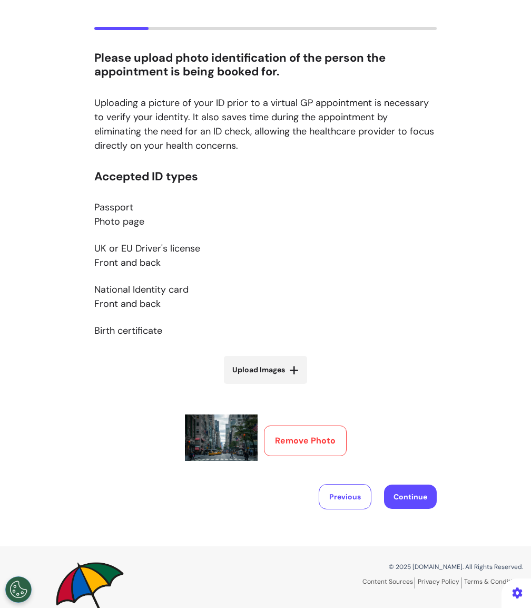
scroll to position [51, 0]
click at [409, 491] on button "Continue" at bounding box center [410, 496] width 53 height 24
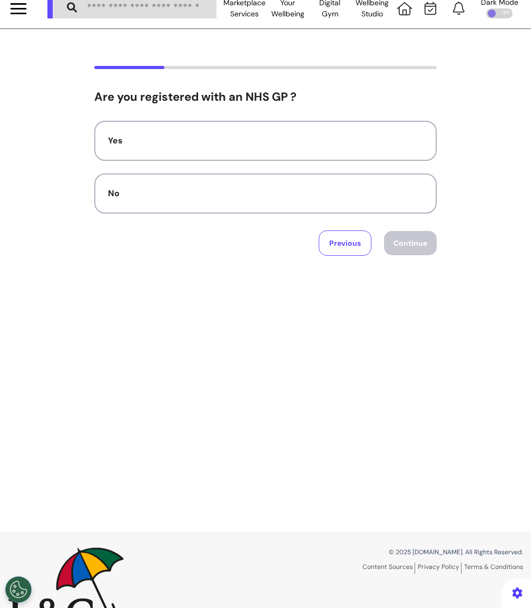
scroll to position [0, 0]
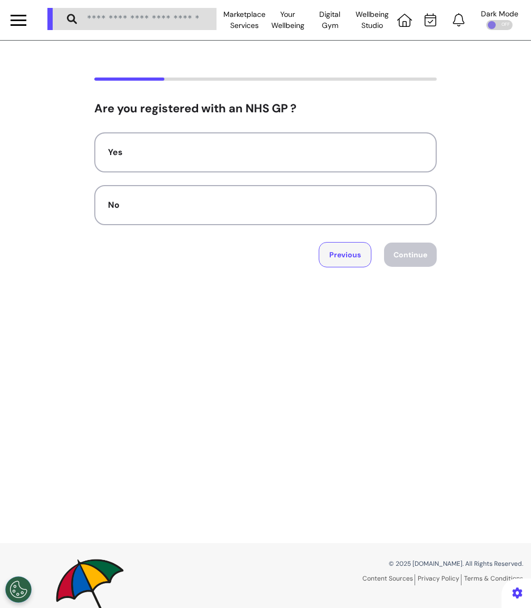
click at [337, 264] on button "Previous" at bounding box center [345, 254] width 53 height 25
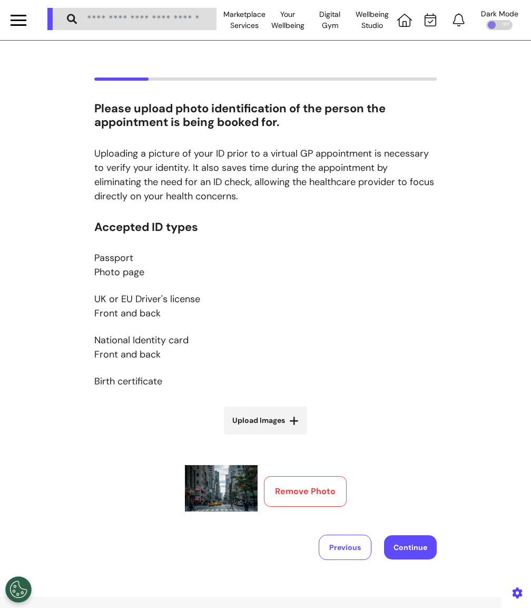
scroll to position [62, 0]
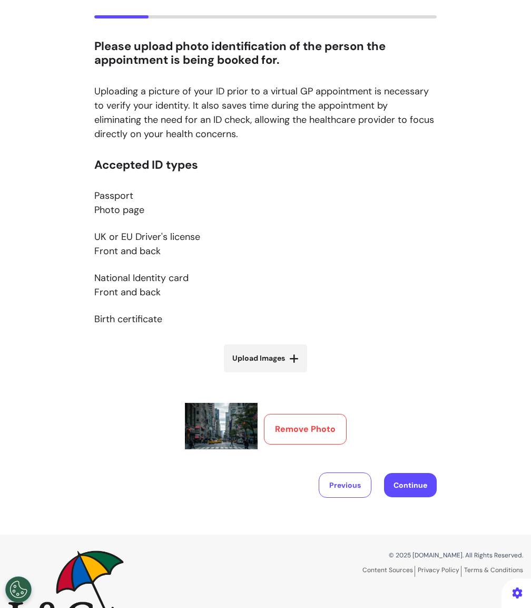
click at [276, 367] on label "Upload Images" at bounding box center [265, 358] width 83 height 28
click at [276, 375] on input "Upload Images" at bounding box center [265, 380] width 125 height 11
click at [305, 426] on button "Remove Photo" at bounding box center [305, 429] width 83 height 31
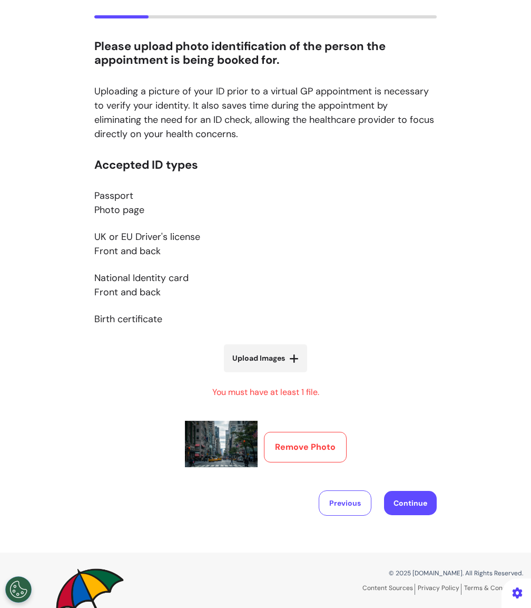
scroll to position [0, 0]
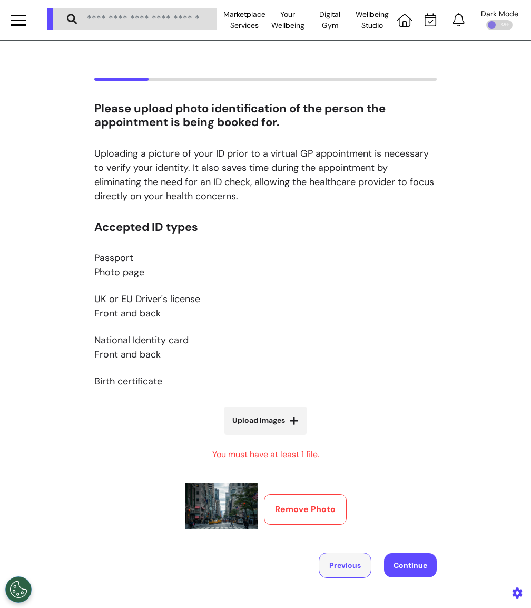
click at [345, 571] on button "Previous" at bounding box center [345, 564] width 53 height 25
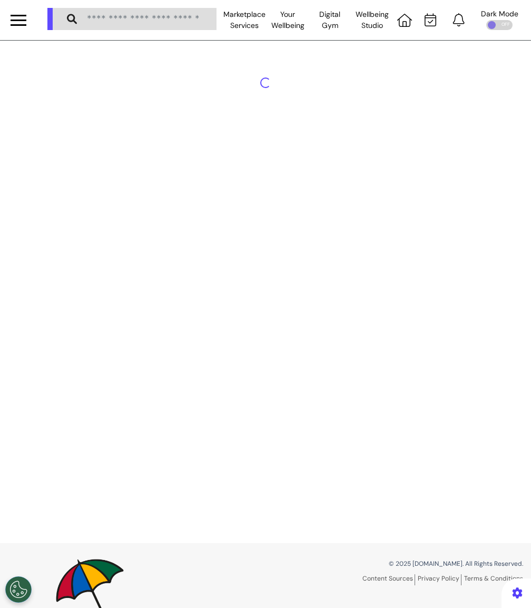
select select "******"
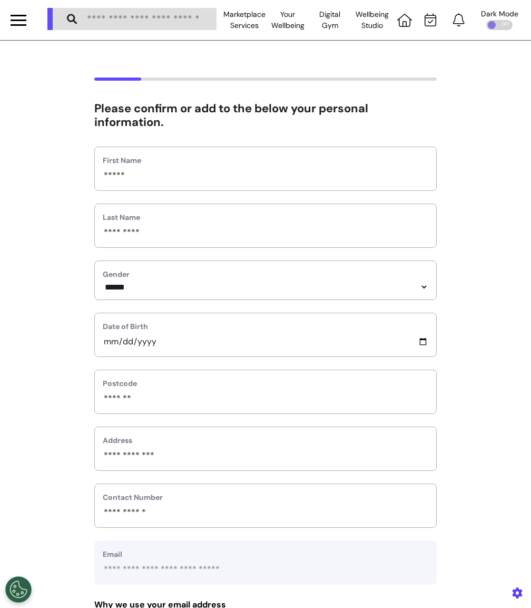
scroll to position [324, 0]
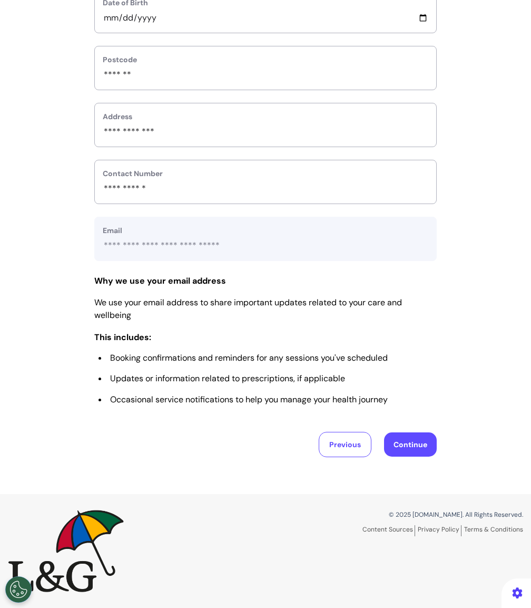
click at [418, 435] on button "Continue" at bounding box center [410, 444] width 53 height 24
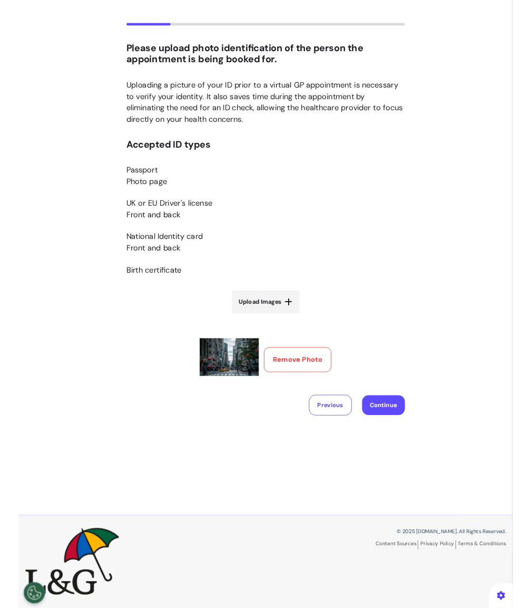
scroll to position [49, 0]
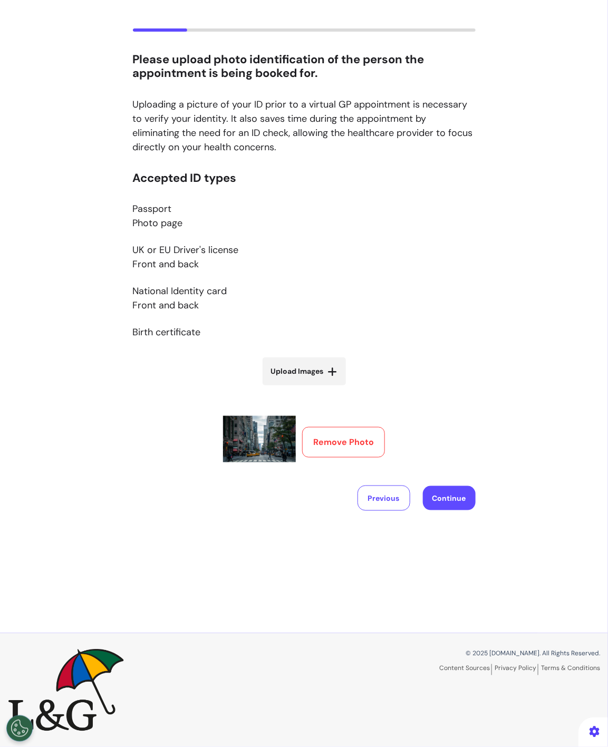
click at [531, 607] on div "Marketplace Services Your Wellbeing Wellbeing Nutrition Be Calm sound space Rew…" at bounding box center [304, 373] width 608 height 747
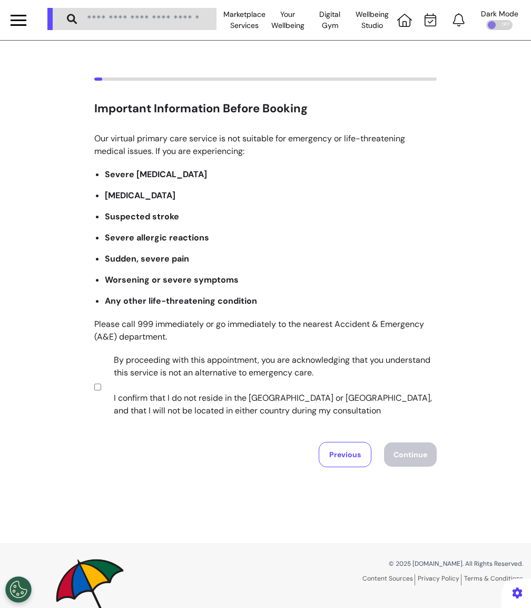
click at [204, 354] on label "By proceeding with this appointment, you are acknowledging that you understand …" at bounding box center [268, 385] width 330 height 63
click at [428, 444] on button "Continue" at bounding box center [410, 454] width 53 height 24
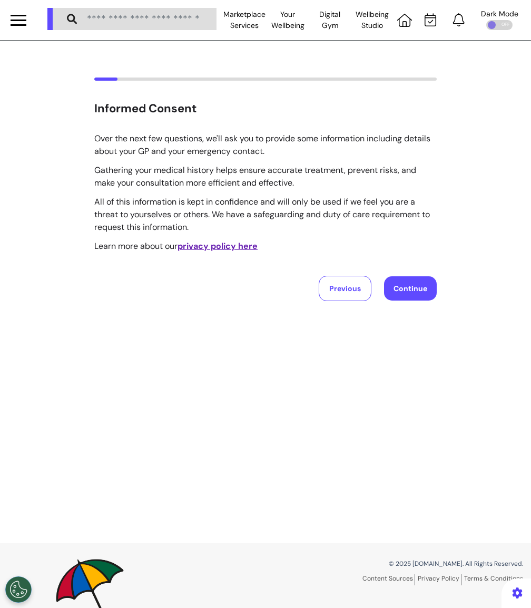
click at [406, 297] on button "Continue" at bounding box center [410, 288] width 53 height 24
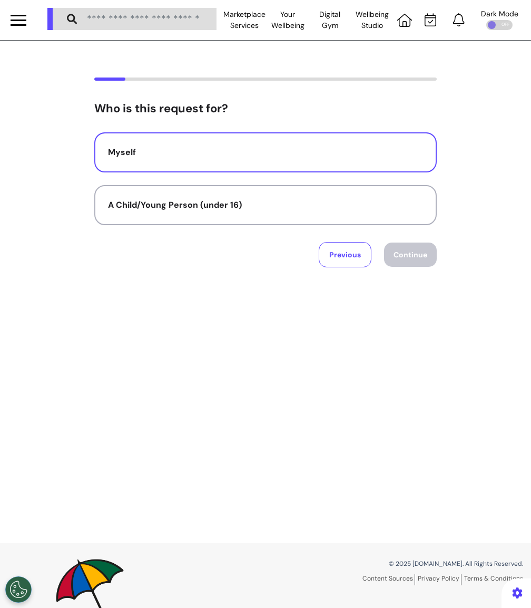
click at [324, 165] on button "Myself" at bounding box center [265, 152] width 343 height 40
click at [406, 243] on button "Continue" at bounding box center [410, 254] width 53 height 24
select select "******"
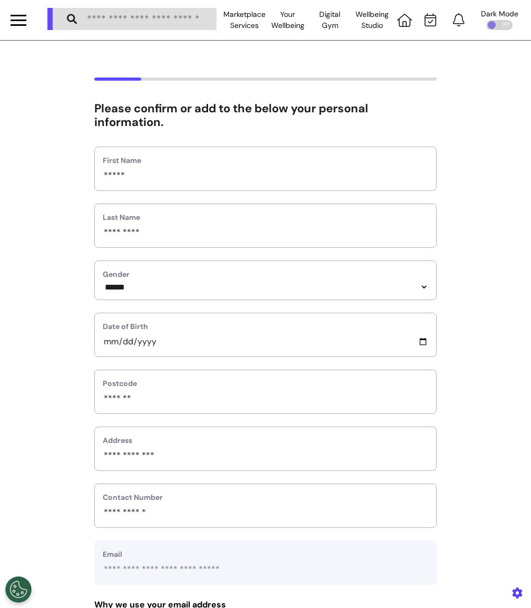
scroll to position [324, 0]
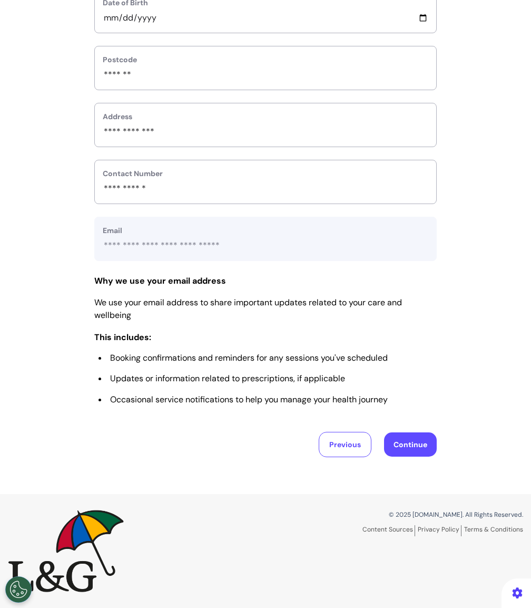
click at [431, 456] on div "Previous Continue" at bounding box center [265, 444] width 343 height 25
click at [410, 445] on button "Continue" at bounding box center [410, 444] width 53 height 24
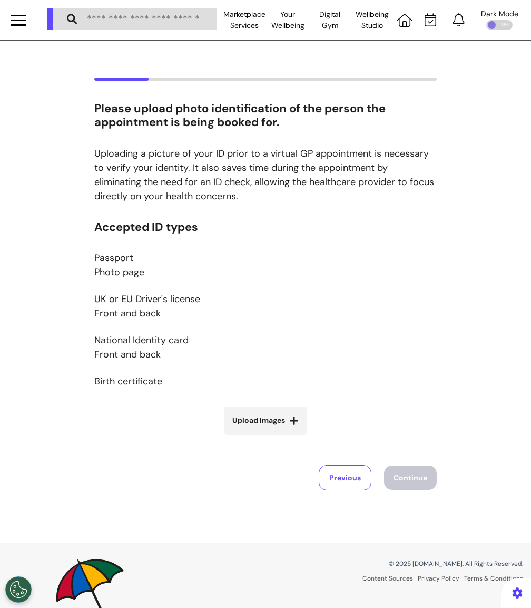
scroll to position [0, 0]
click at [262, 421] on span "Upload Images" at bounding box center [258, 420] width 53 height 11
click at [262, 437] on input "Upload Images" at bounding box center [265, 442] width 125 height 11
type input "**********"
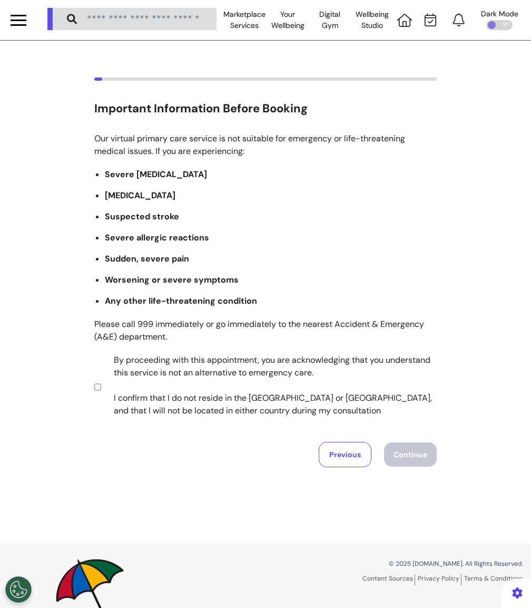
click at [163, 377] on label "By proceeding with this appointment, you are acknowledging that you understand …" at bounding box center [268, 385] width 330 height 63
click at [405, 460] on button "Continue" at bounding box center [410, 454] width 53 height 24
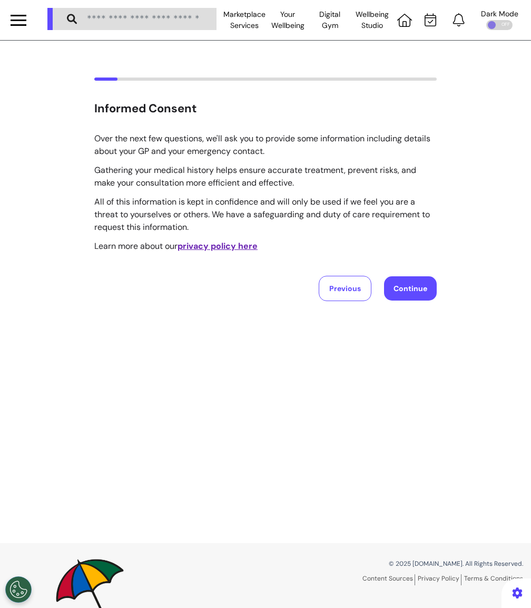
click at [407, 292] on button "Continue" at bounding box center [410, 288] width 53 height 24
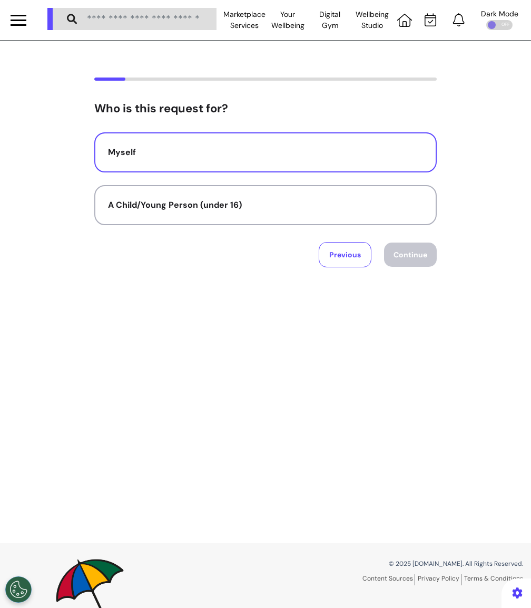
click at [295, 154] on div "Myself" at bounding box center [265, 152] width 315 height 13
click at [423, 236] on div "Myself A Child/Young Person (under 16) Previous Continue" at bounding box center [265, 199] width 343 height 135
click at [423, 245] on button "Continue" at bounding box center [410, 254] width 53 height 24
select select "******"
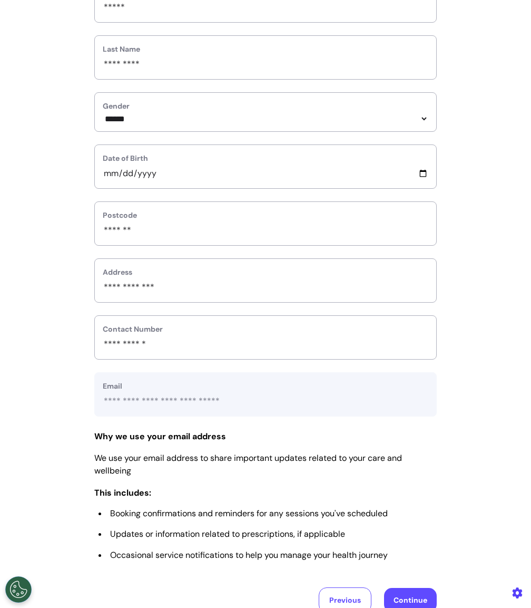
scroll to position [324, 0]
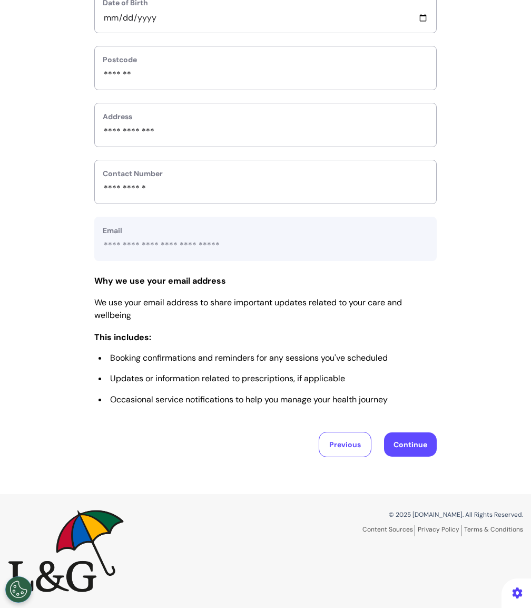
click at [424, 444] on button "Continue" at bounding box center [410, 444] width 53 height 24
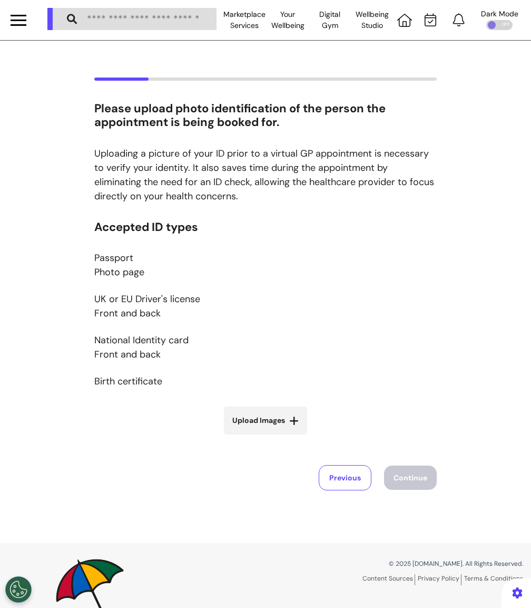
scroll to position [0, 0]
click at [279, 419] on span "Upload Images" at bounding box center [258, 420] width 53 height 11
click at [279, 437] on input "Upload Images" at bounding box center [265, 442] width 125 height 11
type input "**********"
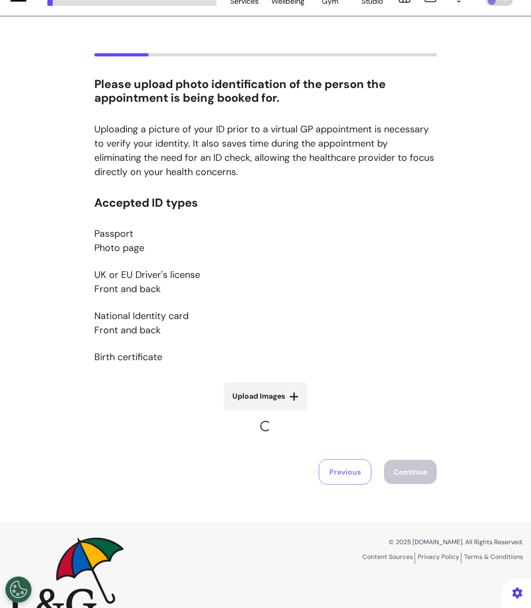
scroll to position [31, 0]
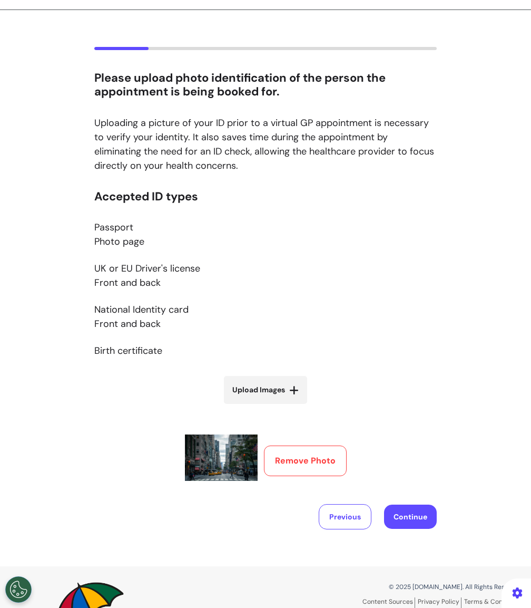
click at [238, 394] on span "Upload Images" at bounding box center [258, 389] width 53 height 11
click at [238, 406] on input "Upload Images" at bounding box center [265, 411] width 125 height 11
type input "**********"
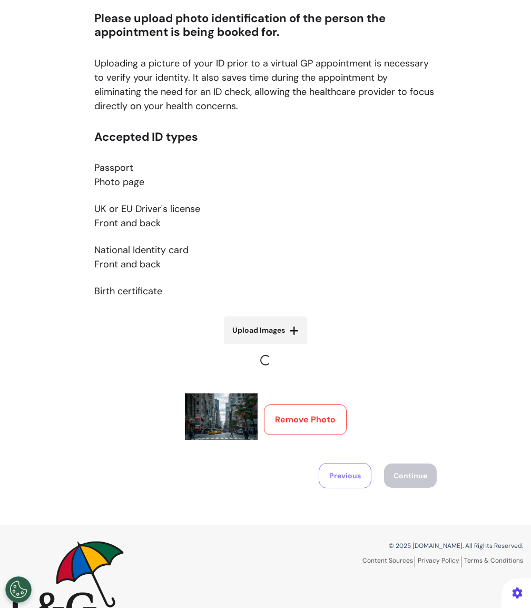
scroll to position [91, 0]
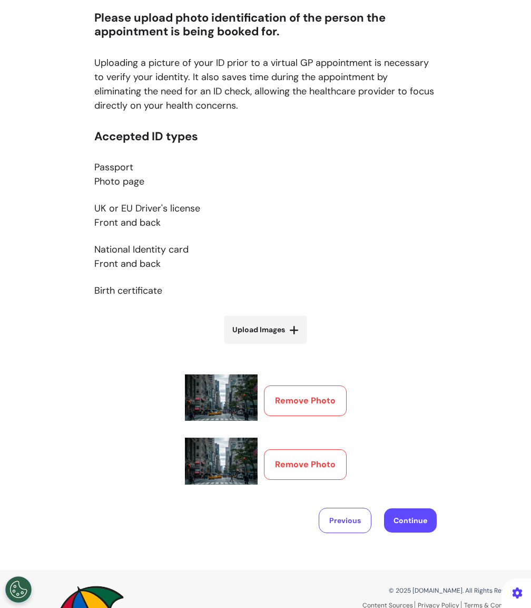
click at [253, 325] on span "Upload Images" at bounding box center [258, 329] width 53 height 11
click at [253, 346] on input "Upload Images" at bounding box center [265, 351] width 125 height 11
type input "**********"
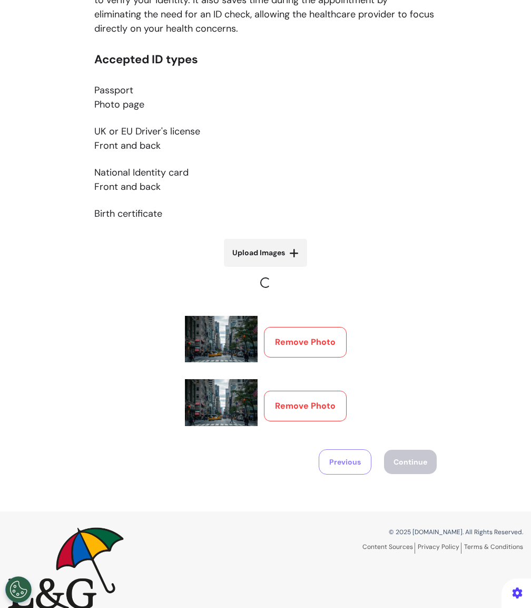
scroll to position [169, 0]
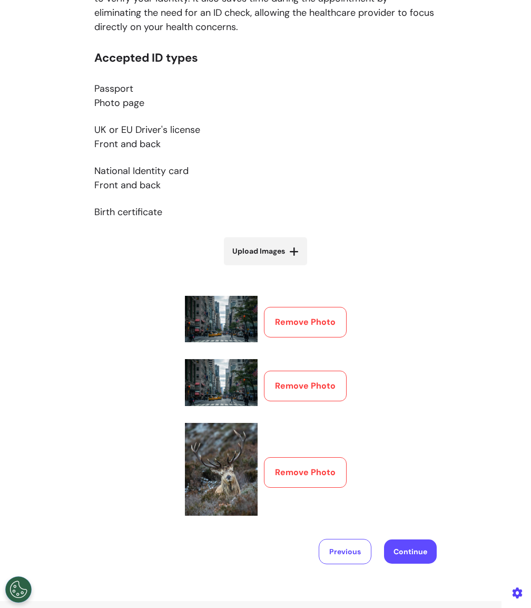
click at [413, 542] on button "Continue" at bounding box center [410, 551] width 53 height 24
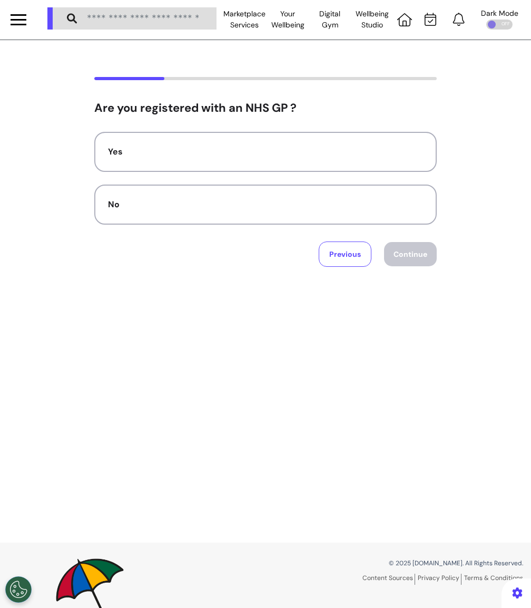
scroll to position [0, 0]
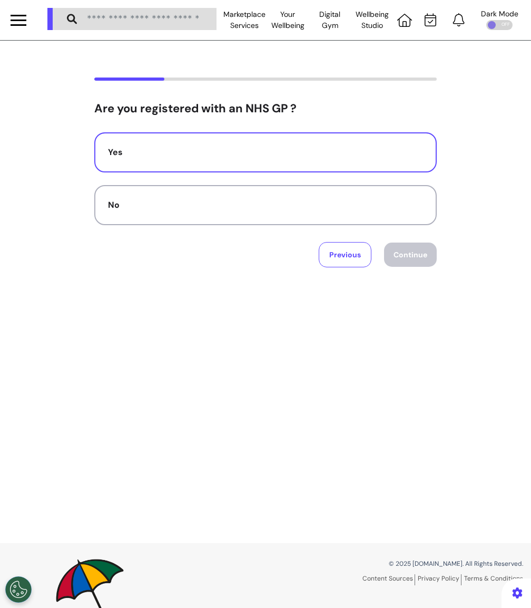
click at [307, 170] on button "Yes" at bounding box center [265, 152] width 343 height 40
click at [408, 233] on div "Yes No Previous Continue" at bounding box center [265, 199] width 343 height 135
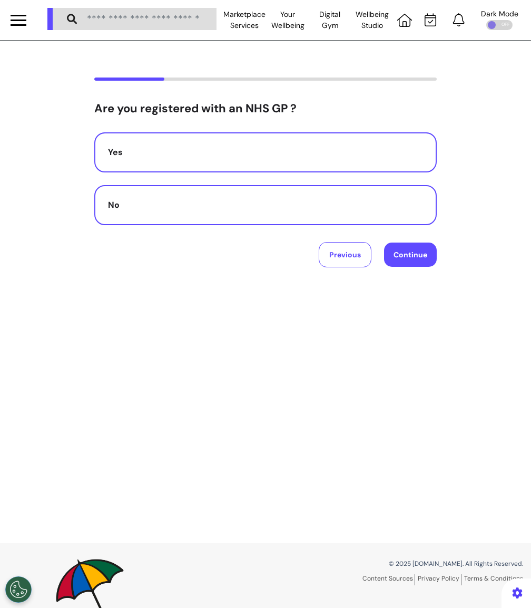
click at [298, 199] on div "No" at bounding box center [265, 205] width 315 height 13
click at [429, 260] on button "Continue" at bounding box center [410, 254] width 53 height 24
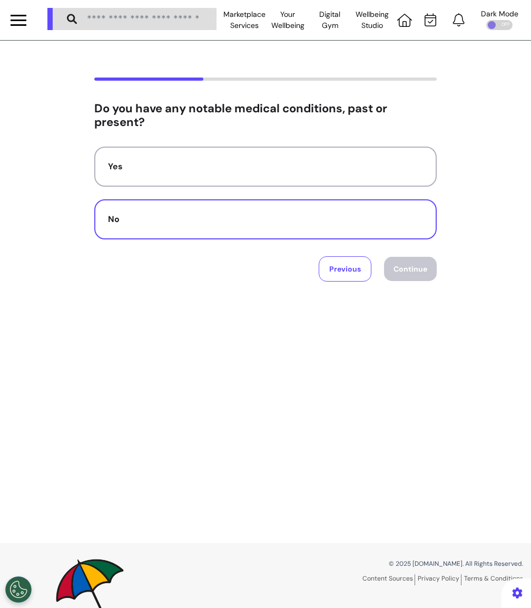
click at [329, 218] on div "No" at bounding box center [265, 219] width 315 height 13
click at [397, 266] on button "Continue" at bounding box center [410, 269] width 53 height 24
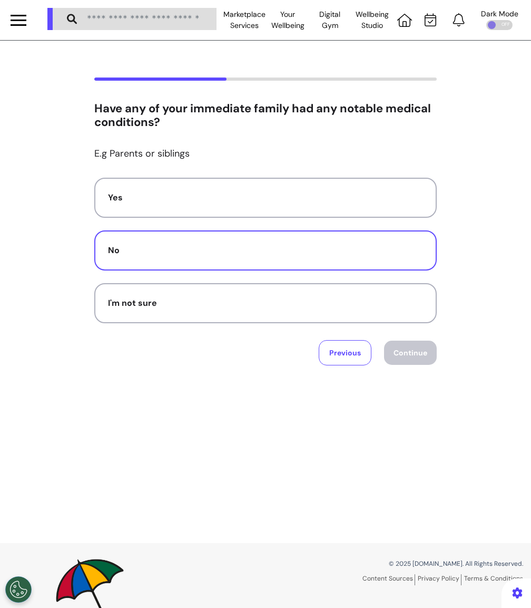
click at [260, 253] on div "No" at bounding box center [265, 250] width 315 height 13
click at [418, 336] on div "Yes No I'm not sure Previous Continue" at bounding box center [265, 272] width 343 height 188
click at [416, 345] on button "Continue" at bounding box center [410, 352] width 53 height 24
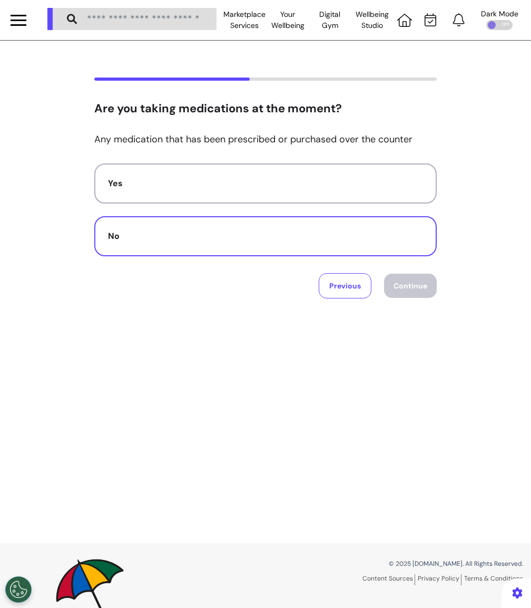
click at [330, 249] on button "No" at bounding box center [265, 236] width 343 height 40
click at [416, 294] on button "Continue" at bounding box center [410, 286] width 53 height 24
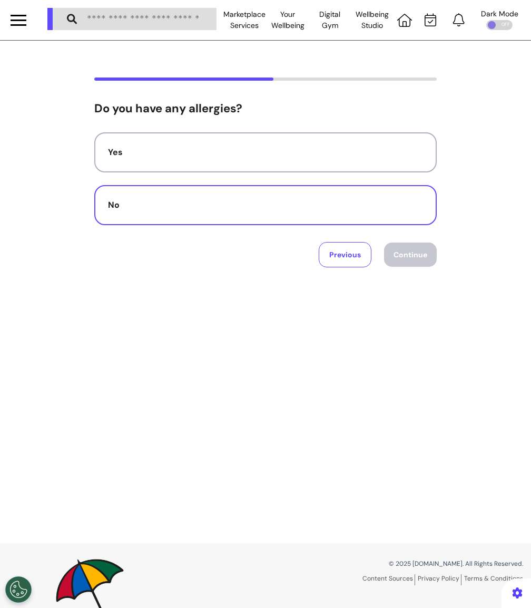
click at [329, 209] on div "No" at bounding box center [265, 205] width 315 height 13
click at [406, 245] on button "Continue" at bounding box center [410, 254] width 53 height 24
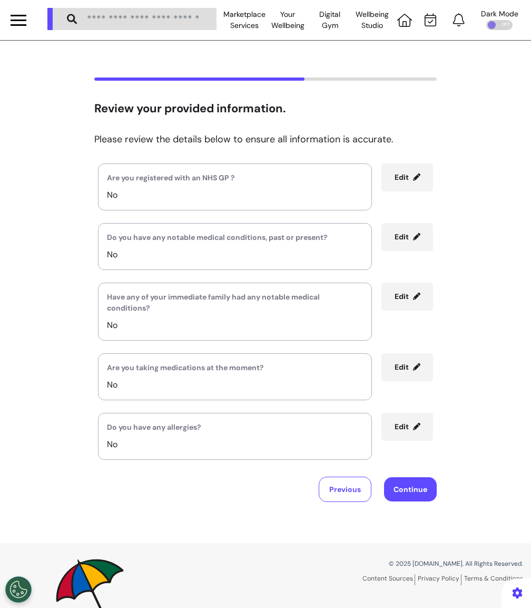
click at [416, 492] on button "Continue" at bounding box center [410, 489] width 53 height 24
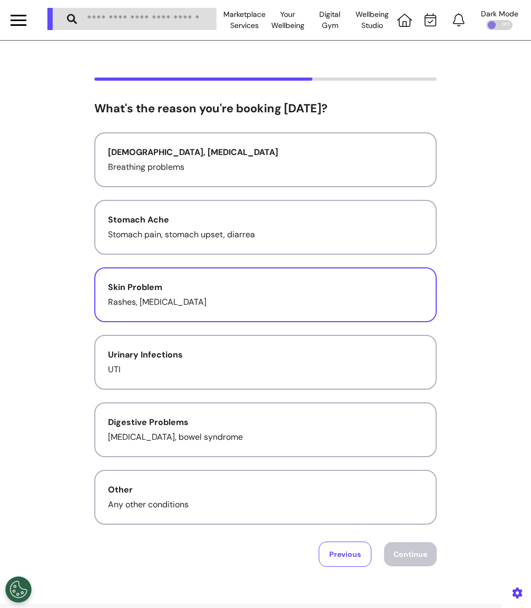
click at [288, 297] on p "Rashes, allergies" at bounding box center [265, 302] width 315 height 13
click at [416, 550] on button "Continue" at bounding box center [410, 554] width 53 height 24
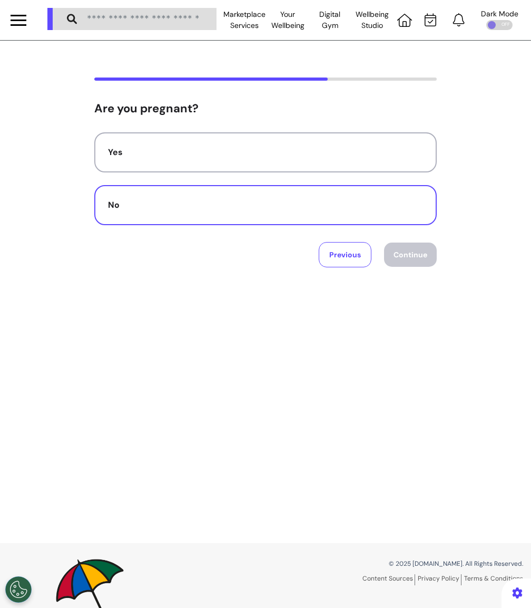
click at [354, 203] on div "No" at bounding box center [265, 205] width 315 height 13
click at [399, 248] on button "Continue" at bounding box center [410, 254] width 53 height 24
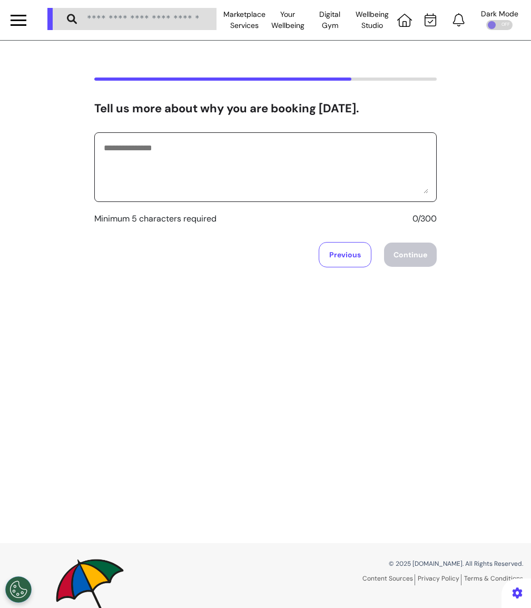
click at [294, 163] on textarea at bounding box center [266, 167] width 326 height 53
type textarea "*********"
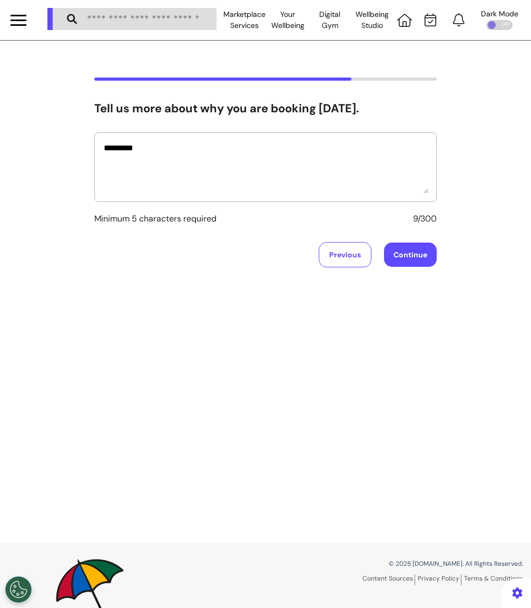
click at [405, 258] on button "Continue" at bounding box center [410, 254] width 53 height 24
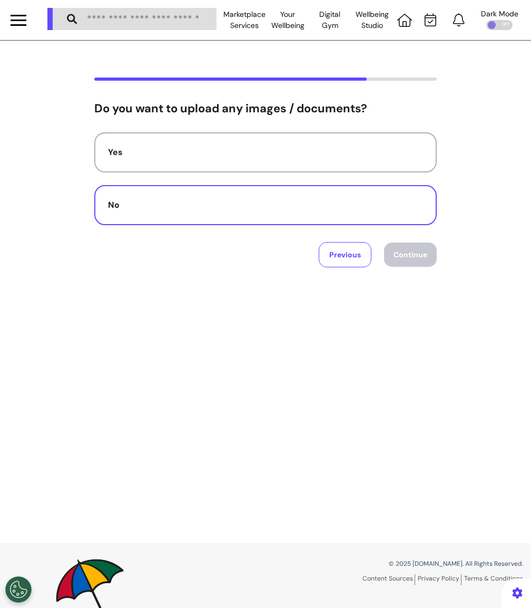
click at [391, 204] on div "No" at bounding box center [265, 205] width 315 height 13
click at [411, 243] on button "Continue" at bounding box center [410, 254] width 53 height 24
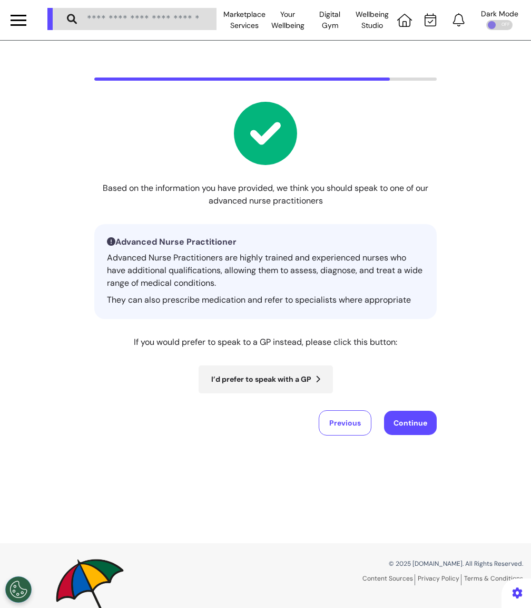
click at [413, 427] on button "Continue" at bounding box center [410, 423] width 53 height 24
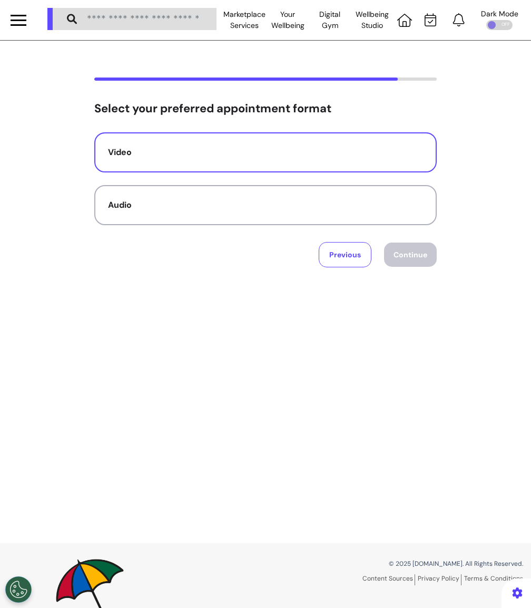
click at [368, 150] on div "Video" at bounding box center [265, 152] width 315 height 13
click at [416, 248] on button "Continue" at bounding box center [410, 254] width 53 height 24
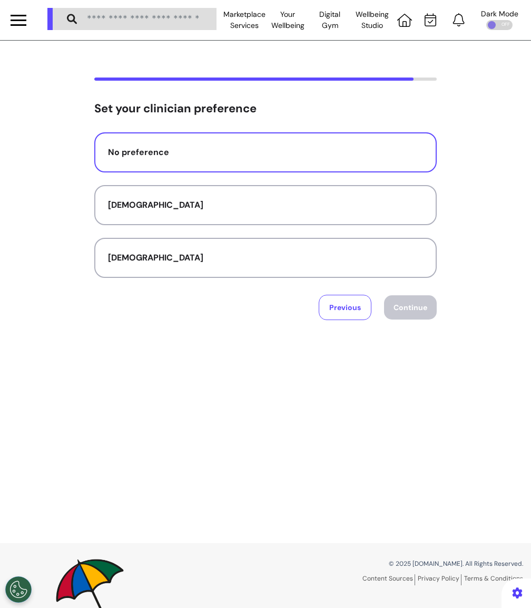
click at [351, 159] on button "No preference" at bounding box center [265, 152] width 343 height 40
click at [417, 307] on button "Continue" at bounding box center [410, 307] width 53 height 24
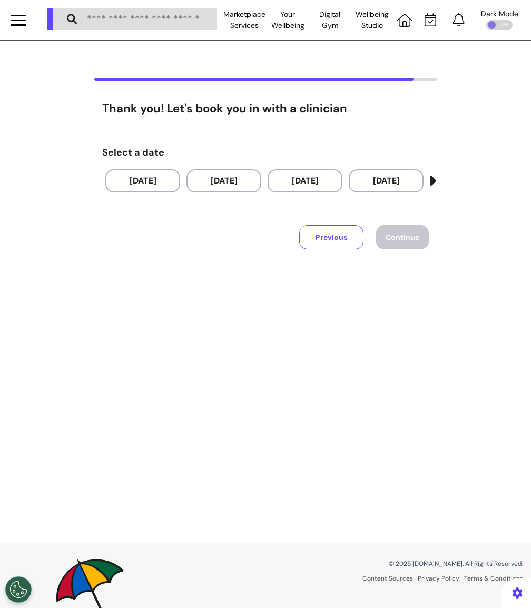
click at [325, 239] on button "Previous" at bounding box center [331, 237] width 64 height 24
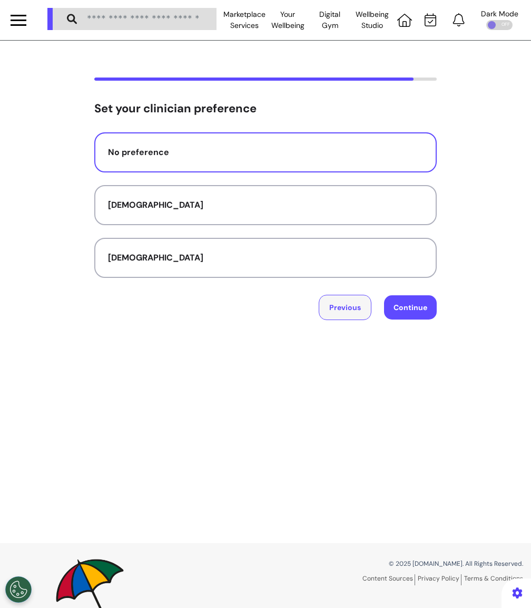
click at [343, 310] on button "Previous" at bounding box center [345, 307] width 53 height 25
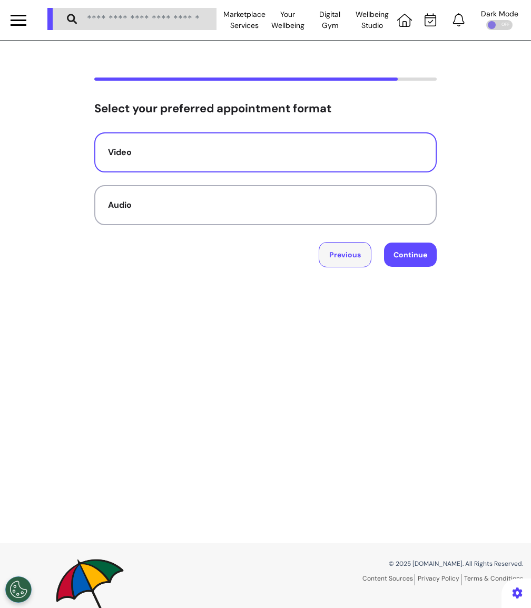
click at [346, 249] on button "Previous" at bounding box center [345, 254] width 53 height 25
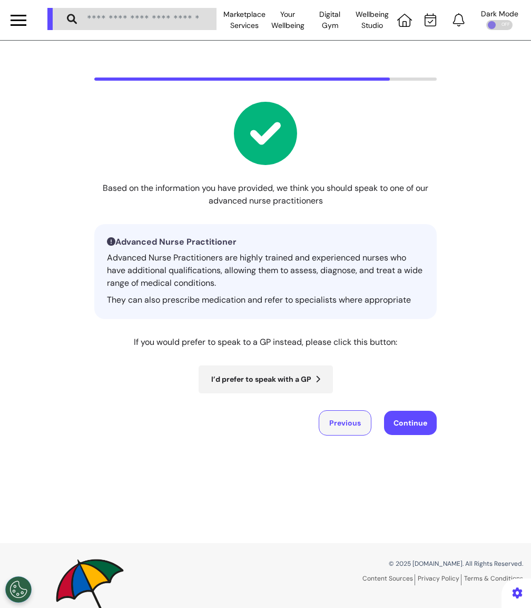
click at [354, 428] on button "Previous" at bounding box center [345, 422] width 53 height 25
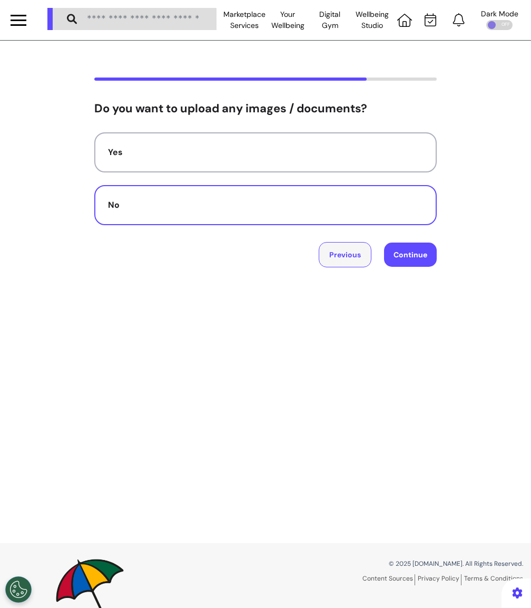
click at [341, 251] on button "Previous" at bounding box center [345, 254] width 53 height 25
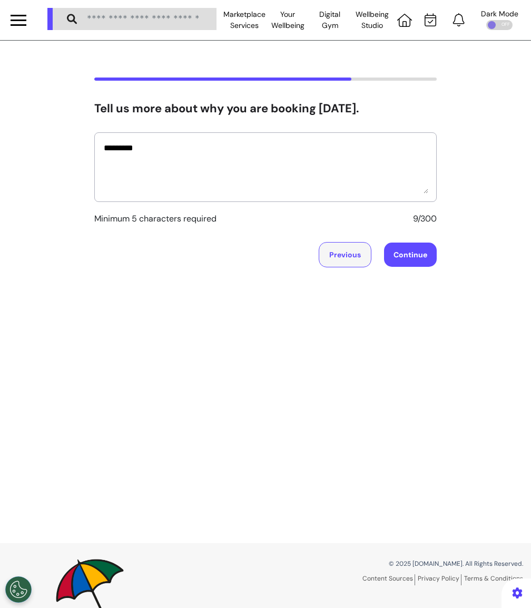
click at [344, 255] on button "Previous" at bounding box center [345, 254] width 53 height 25
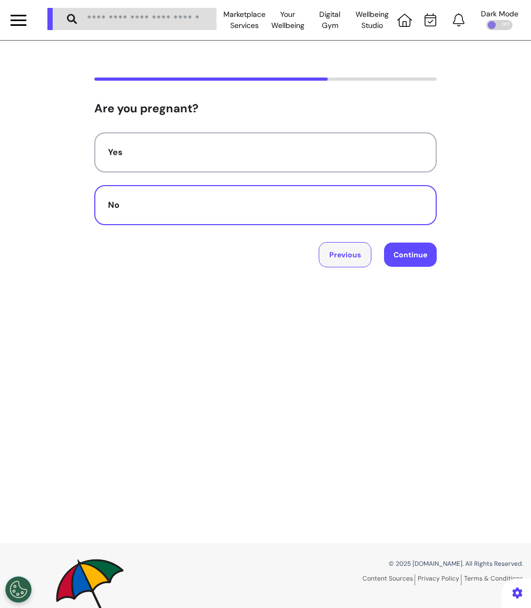
click at [344, 255] on button "Previous" at bounding box center [345, 254] width 53 height 25
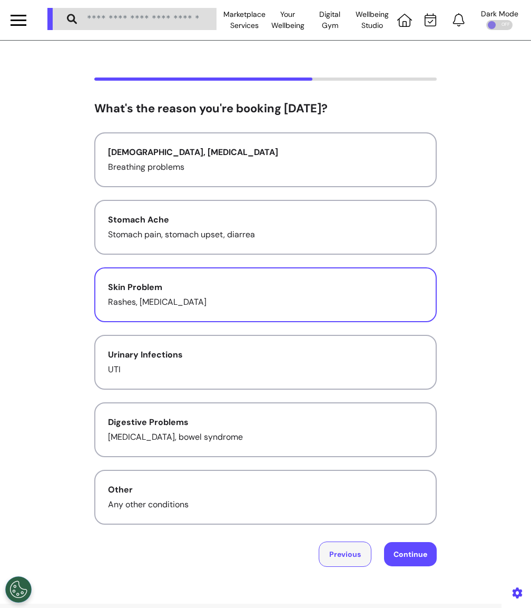
click at [347, 541] on button "Previous" at bounding box center [345, 553] width 53 height 25
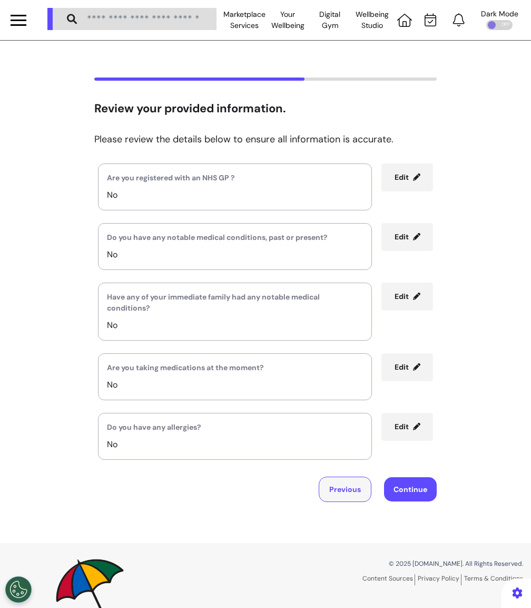
click at [350, 495] on button "Previous" at bounding box center [345, 488] width 53 height 25
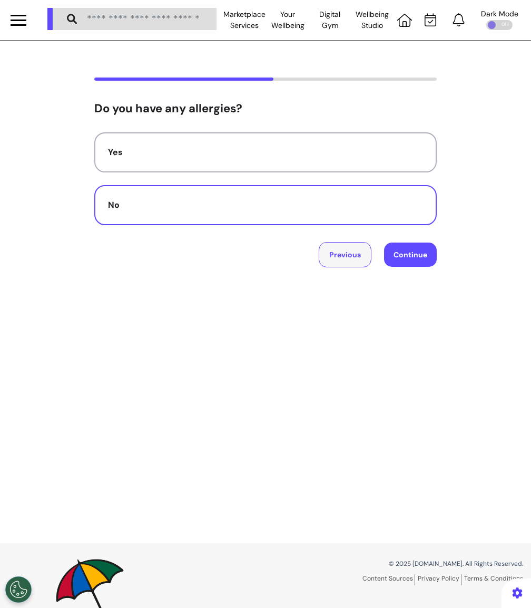
click at [344, 257] on button "Previous" at bounding box center [345, 254] width 53 height 25
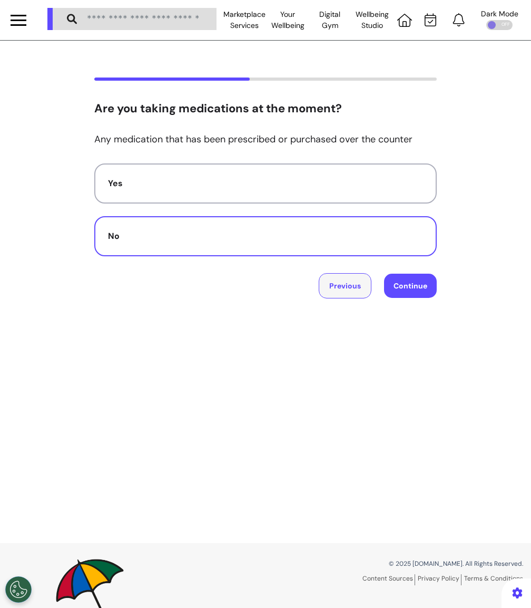
click at [340, 291] on button "Previous" at bounding box center [345, 285] width 53 height 25
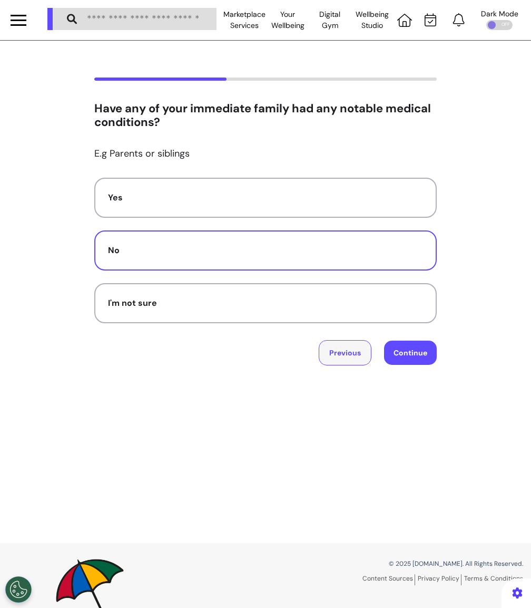
click at [343, 354] on button "Previous" at bounding box center [345, 352] width 53 height 25
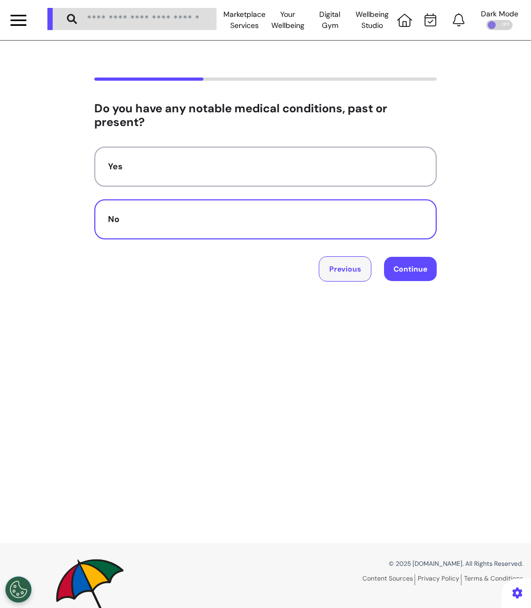
click at [350, 275] on button "Previous" at bounding box center [345, 268] width 53 height 25
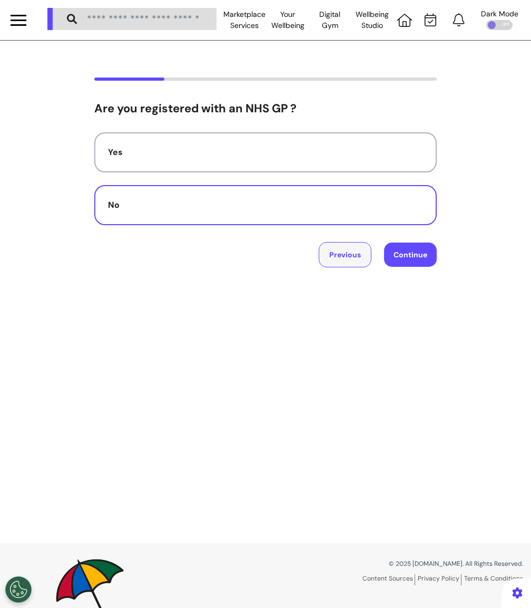
click at [345, 257] on button "Previous" at bounding box center [345, 254] width 53 height 25
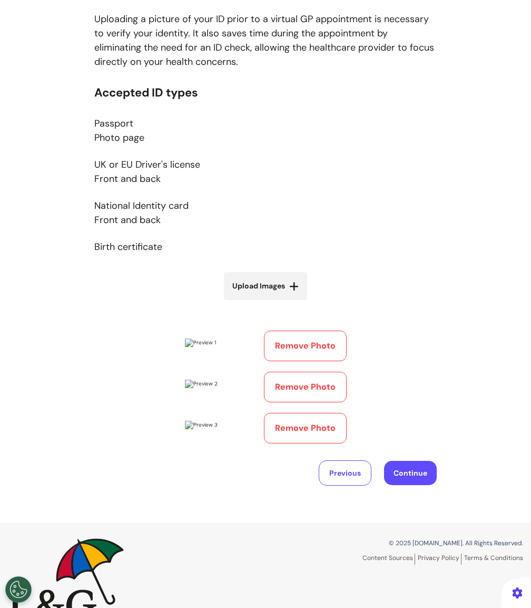
scroll to position [275, 0]
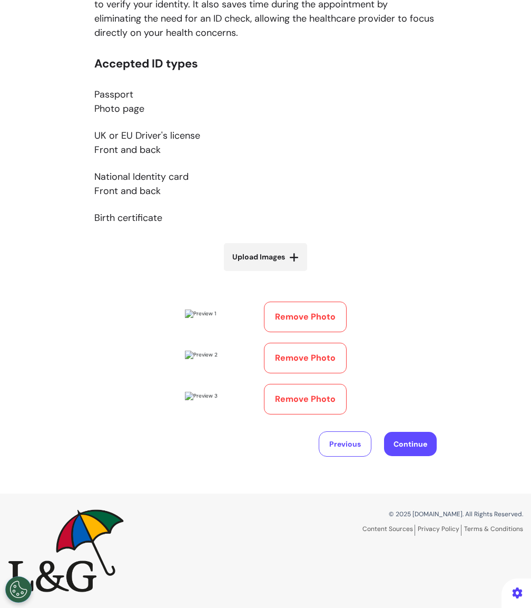
click at [363, 499] on div "© 2025 Spectrum.Life. All Rights Reserved. Content Sources Privacy Policy Terms…" at bounding box center [265, 550] width 531 height 114
click at [342, 456] on button "Previous" at bounding box center [345, 443] width 53 height 25
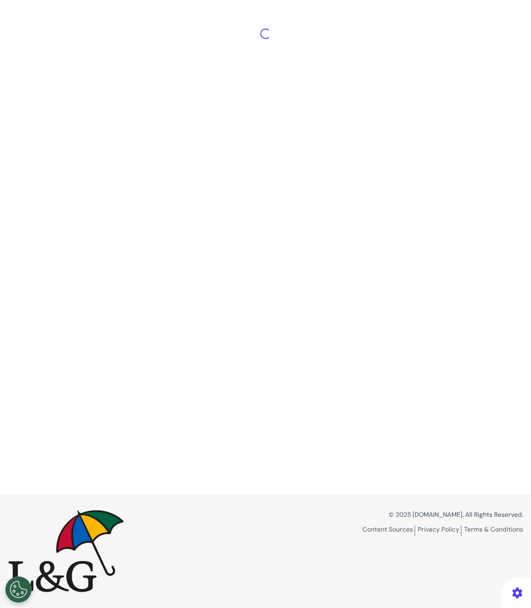
select select "******"
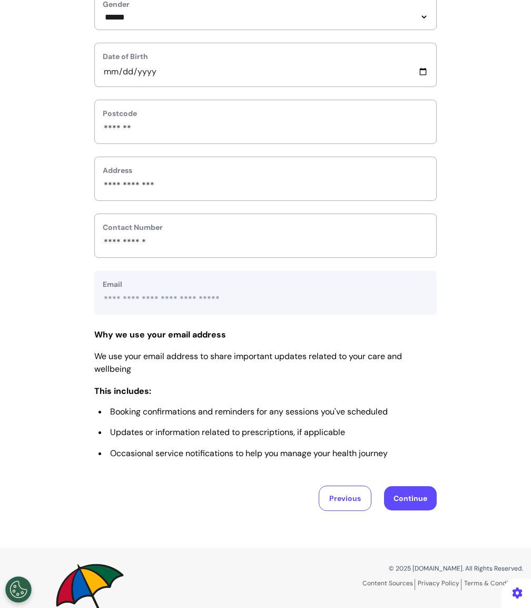
scroll to position [255, 0]
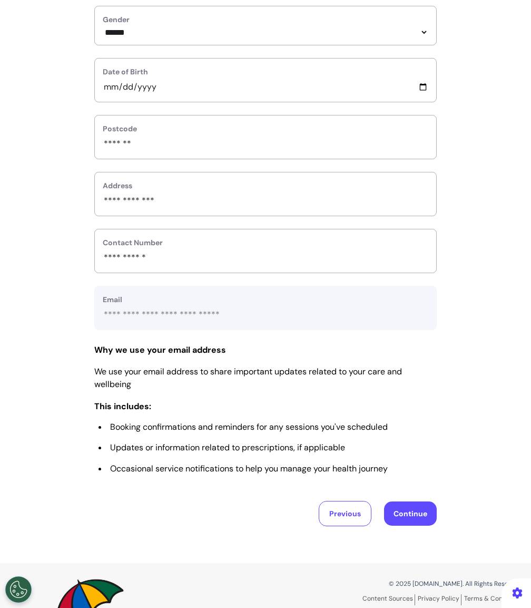
click at [404, 508] on button "Continue" at bounding box center [410, 513] width 53 height 24
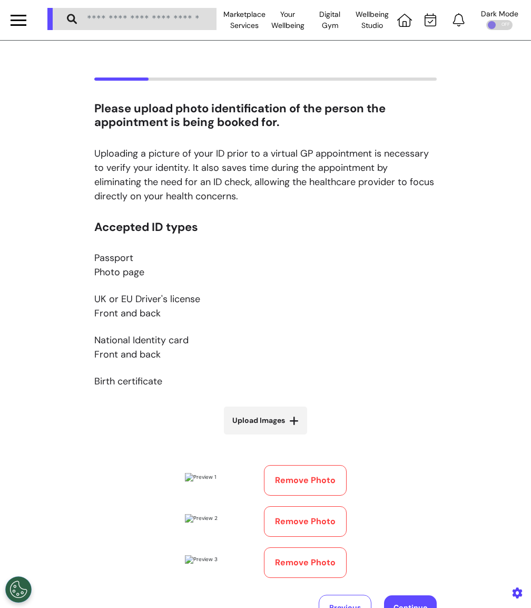
scroll to position [275, 0]
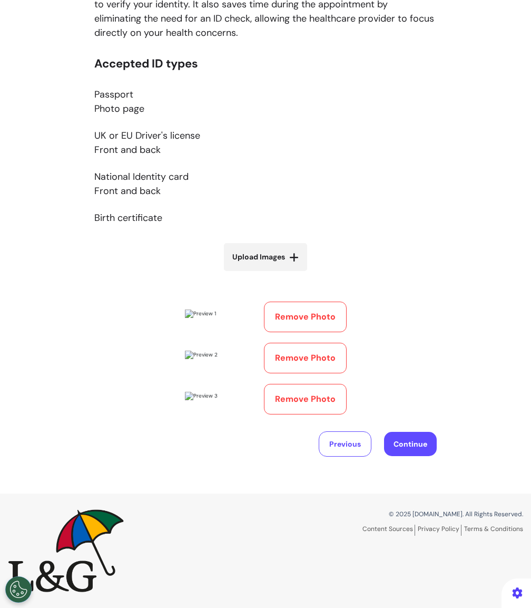
click at [373, 239] on div "Accepted ID types Passport Photo page UK or EU Driver's license Front and back …" at bounding box center [265, 235] width 343 height 357
click at [305, 301] on button "Remove Photo" at bounding box center [305, 316] width 83 height 31
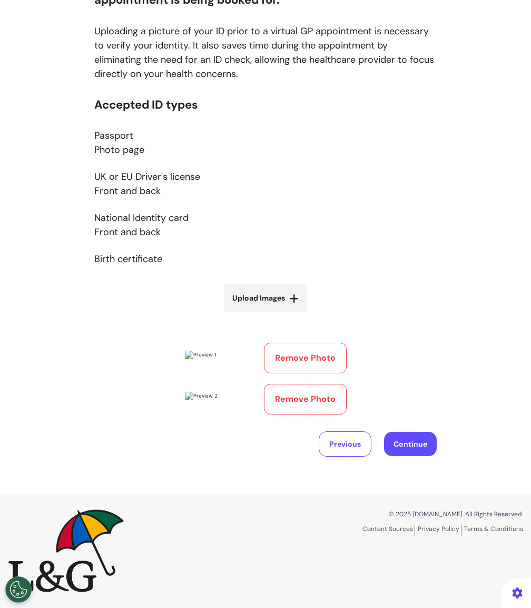
click at [410, 440] on button "Continue" at bounding box center [410, 444] width 53 height 24
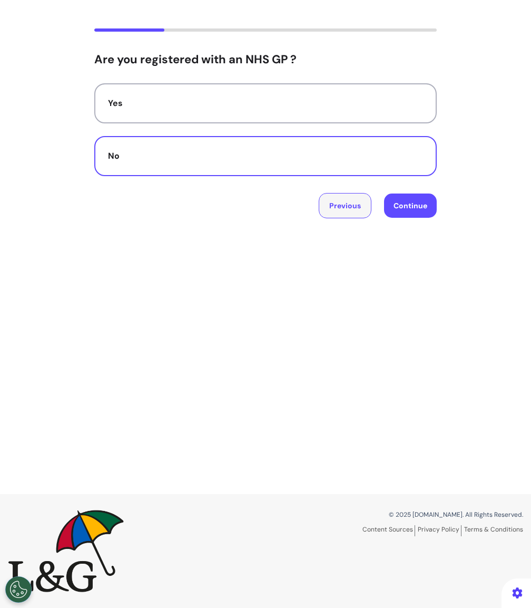
click at [340, 202] on button "Previous" at bounding box center [345, 205] width 53 height 25
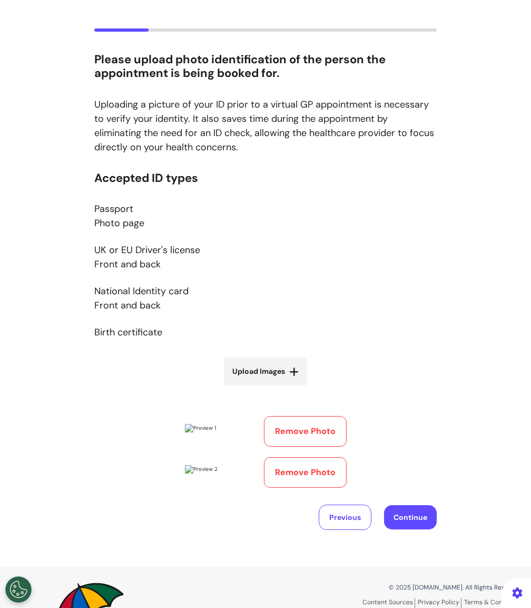
scroll to position [115, 0]
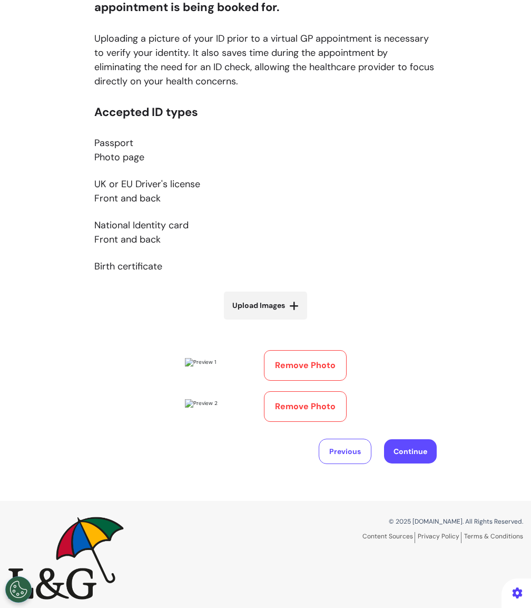
click at [312, 422] on button "Remove Photo" at bounding box center [305, 406] width 83 height 31
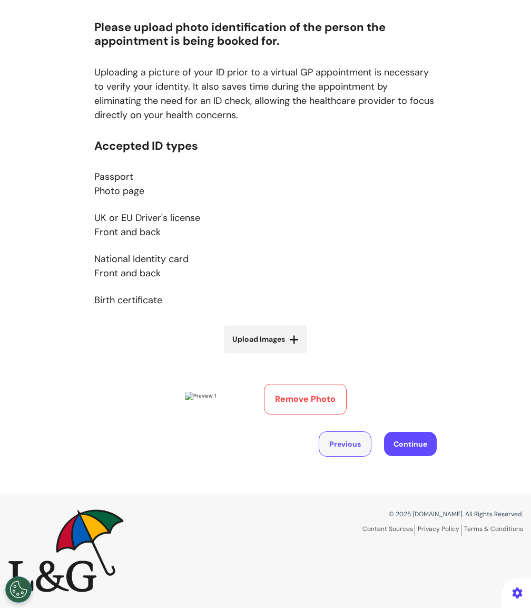
click at [343, 442] on button "Previous" at bounding box center [345, 443] width 53 height 25
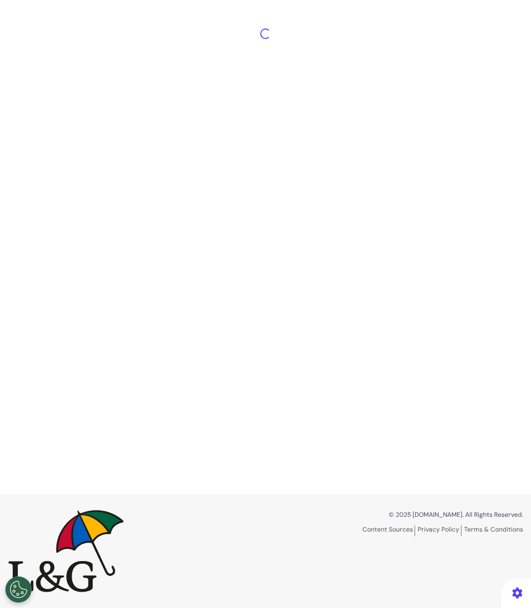
select select "******"
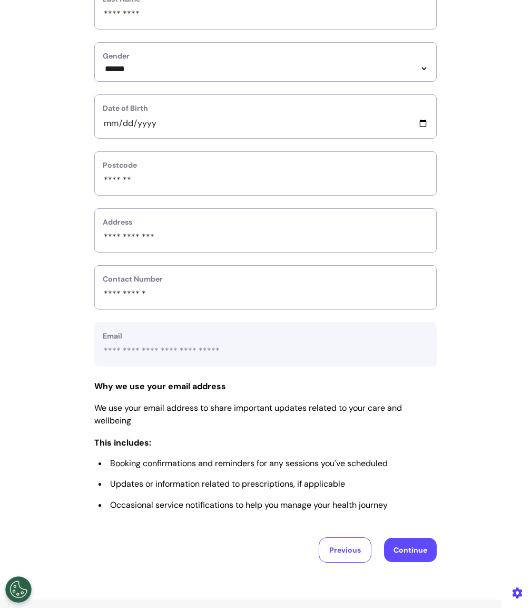
scroll to position [324, 0]
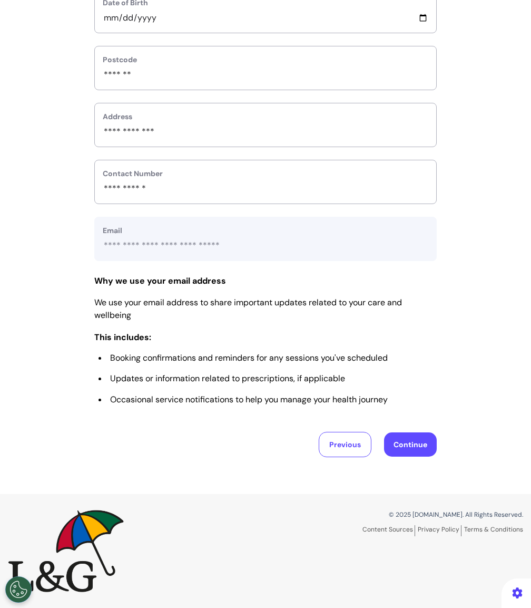
click at [408, 451] on button "Continue" at bounding box center [410, 444] width 53 height 24
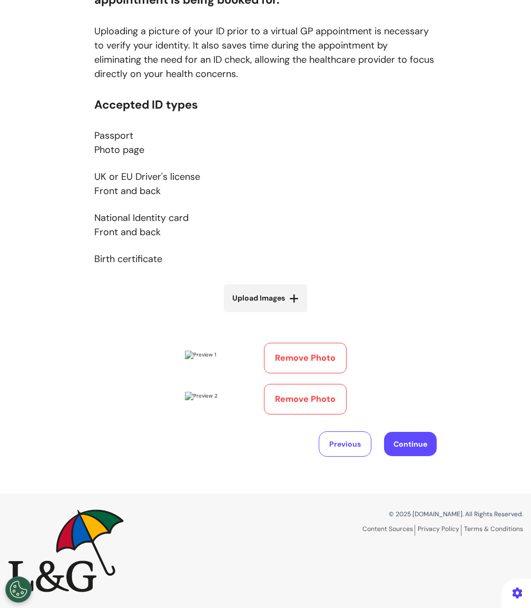
click at [306, 343] on button "Remove Photo" at bounding box center [305, 358] width 83 height 31
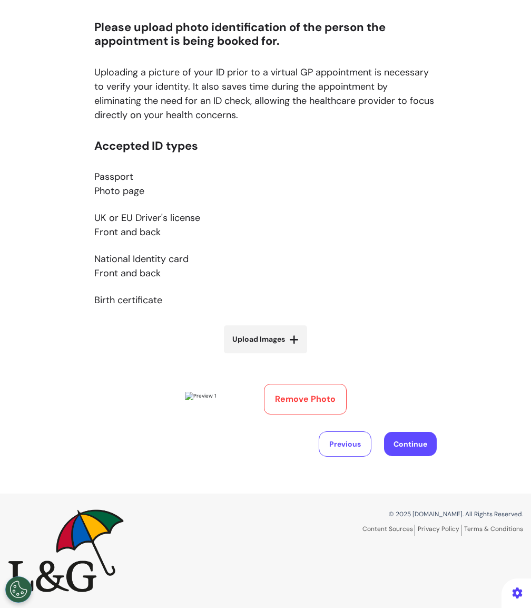
scroll to position [149, 0]
click at [348, 435] on button "Previous" at bounding box center [345, 443] width 53 height 25
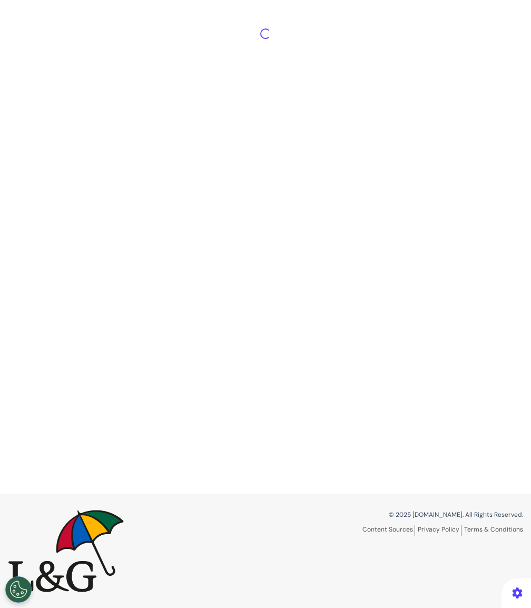
select select "******"
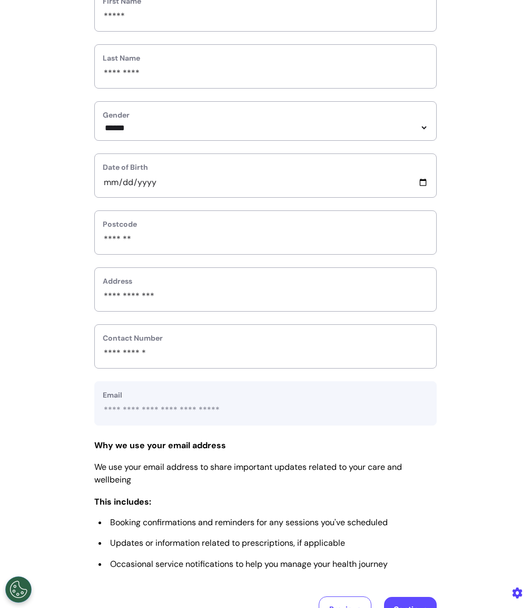
scroll to position [267, 0]
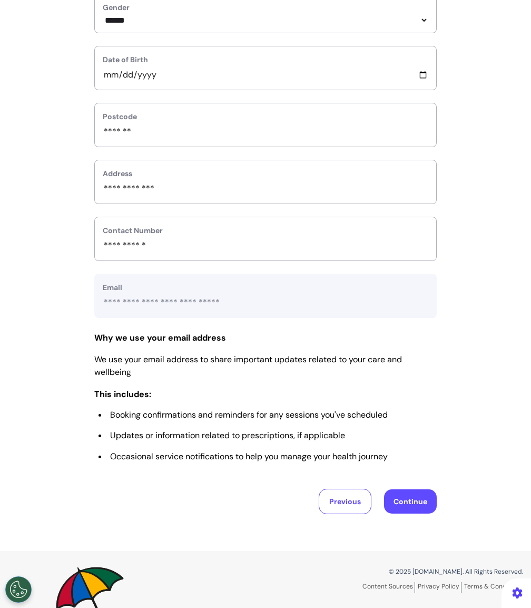
click at [412, 502] on button "Continue" at bounding box center [410, 501] width 53 height 24
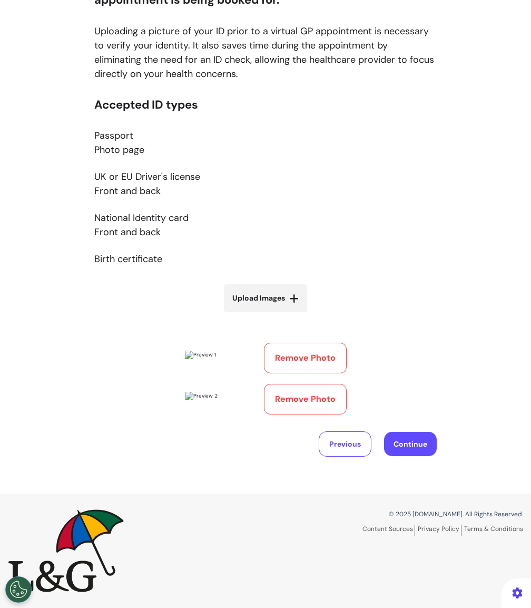
scroll to position [212, 0]
click at [296, 343] on button "Remove Photo" at bounding box center [305, 358] width 83 height 31
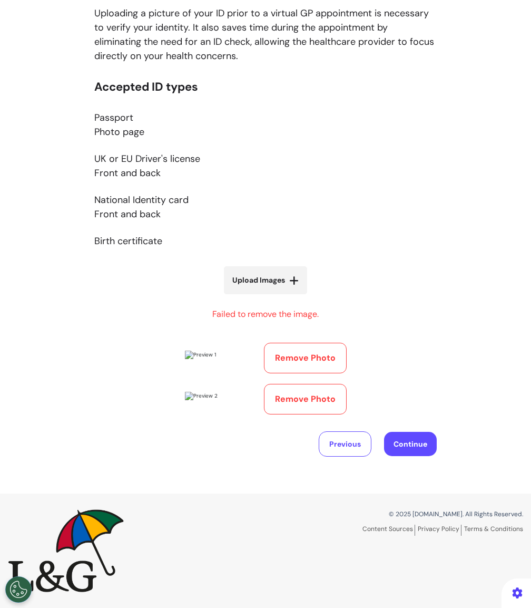
click at [316, 343] on button "Remove Photo" at bounding box center [305, 358] width 83 height 31
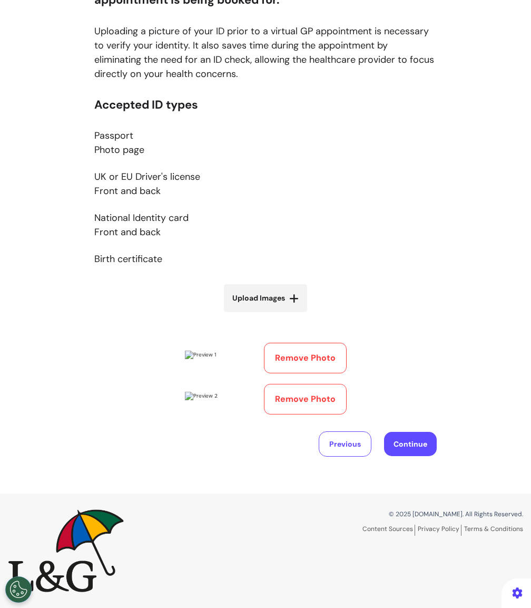
click at [316, 343] on button "Remove Photo" at bounding box center [305, 358] width 83 height 31
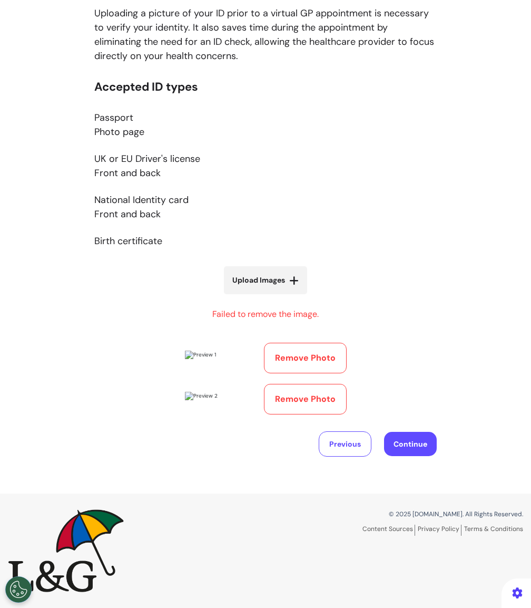
click at [316, 343] on button "Remove Photo" at bounding box center [305, 358] width 83 height 31
click at [461, 299] on div "Please upload photo identification of the person the appointment is being booke…" at bounding box center [265, 196] width 531 height 519
click at [341, 452] on button "Previous" at bounding box center [345, 443] width 53 height 25
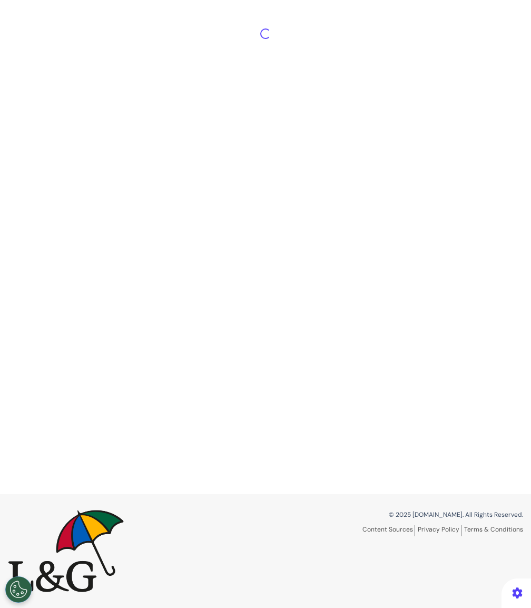
scroll to position [222, 0]
select select "******"
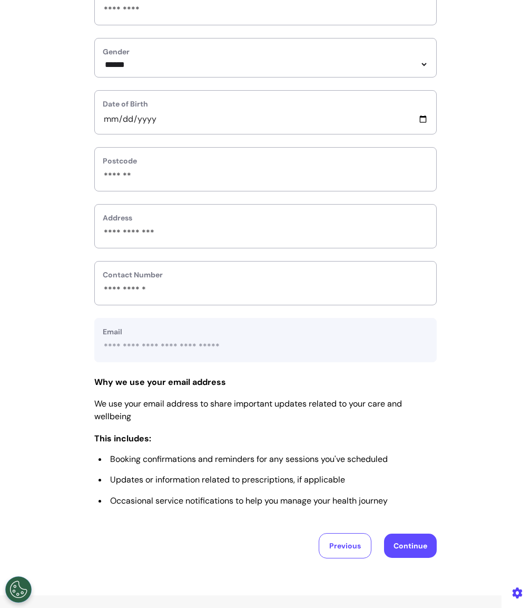
click at [412, 549] on button "Continue" at bounding box center [410, 545] width 53 height 24
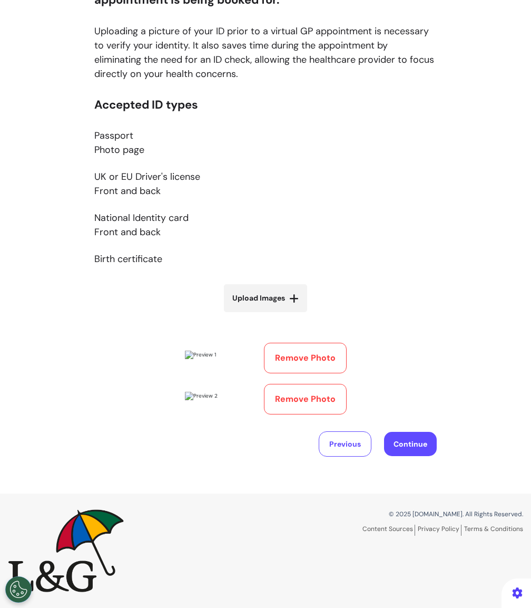
click at [313, 343] on button "Remove Photo" at bounding box center [305, 358] width 83 height 31
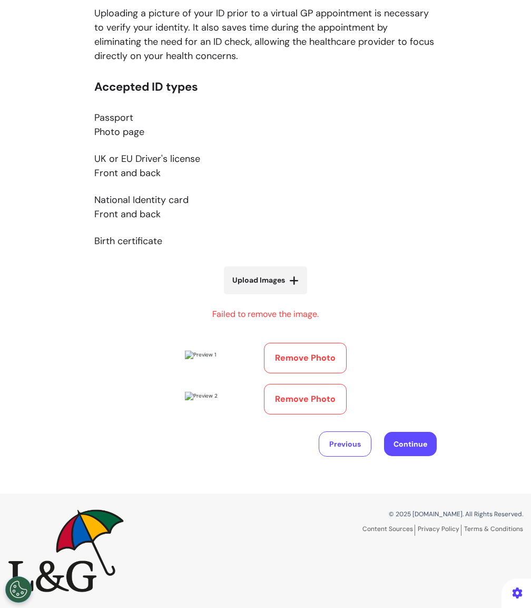
click at [373, 269] on div "Accepted ID types Passport Photo page UK or EU Driver's license Front and back …" at bounding box center [265, 247] width 343 height 334
click at [296, 343] on button "Remove Photo" at bounding box center [305, 358] width 83 height 31
